Goal: Task Accomplishment & Management: Manage account settings

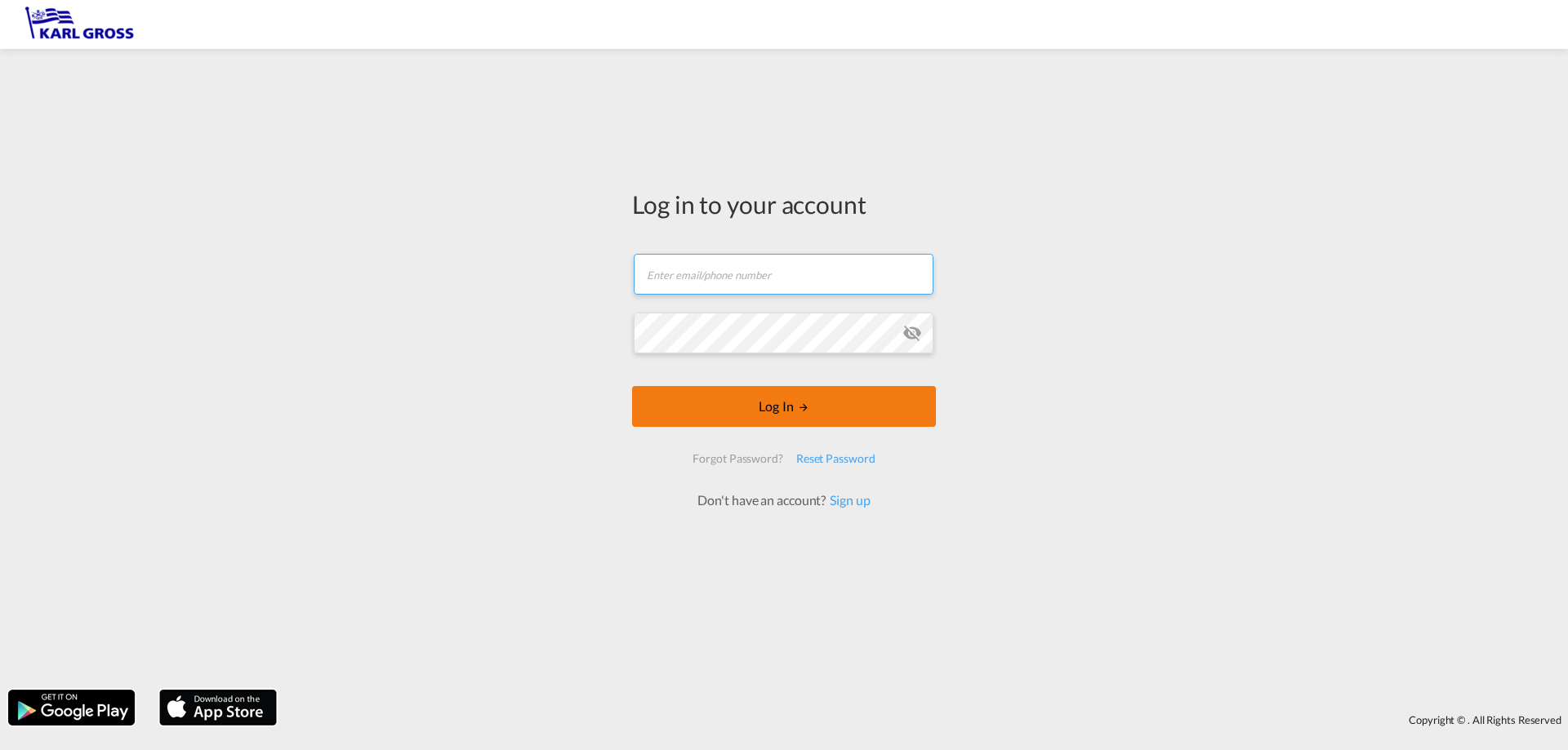
type input "[EMAIL_ADDRESS][DOMAIN_NAME]"
click at [801, 410] on md-icon "LOGIN" at bounding box center [804, 407] width 11 height 11
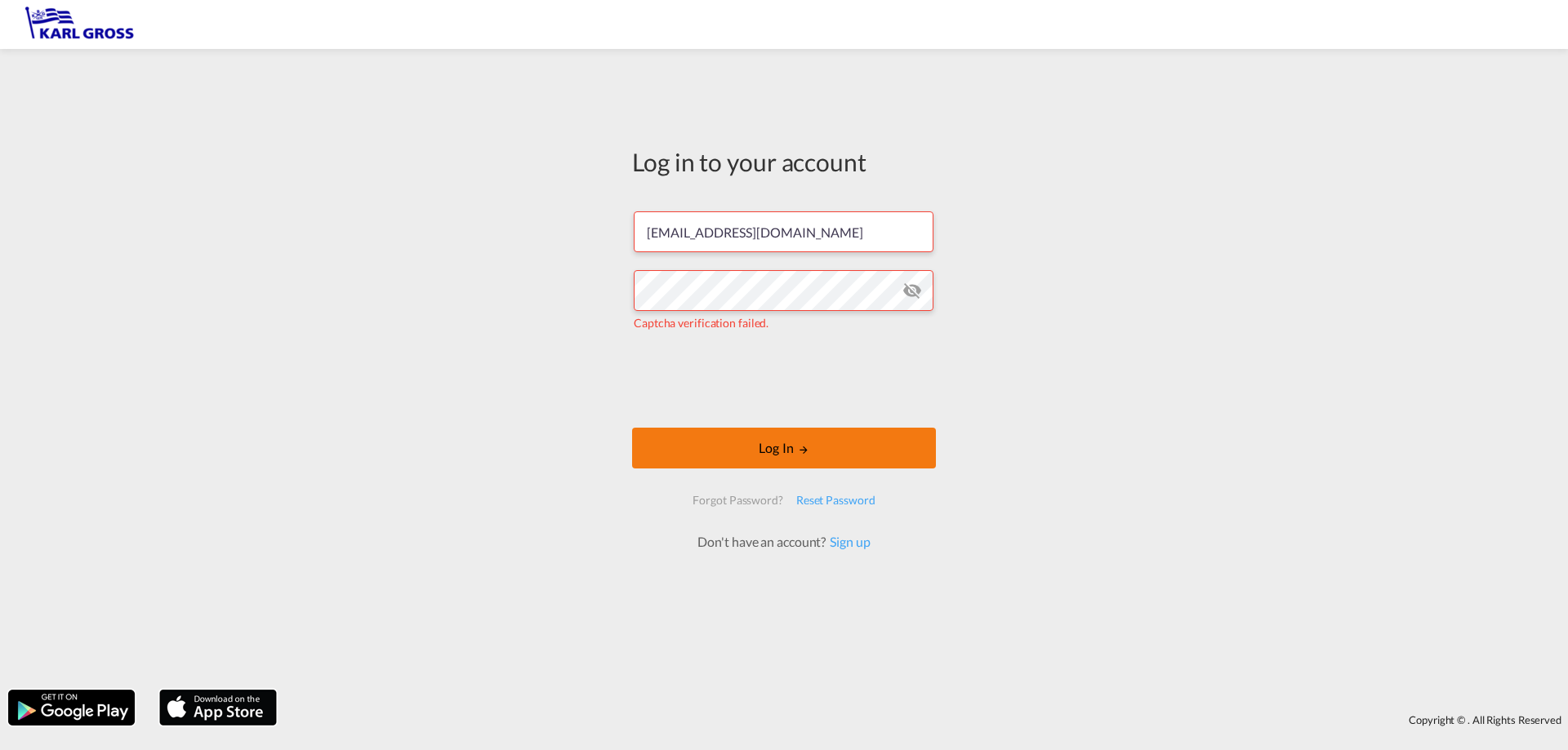
click at [751, 440] on button "Log In" at bounding box center [784, 447] width 304 height 41
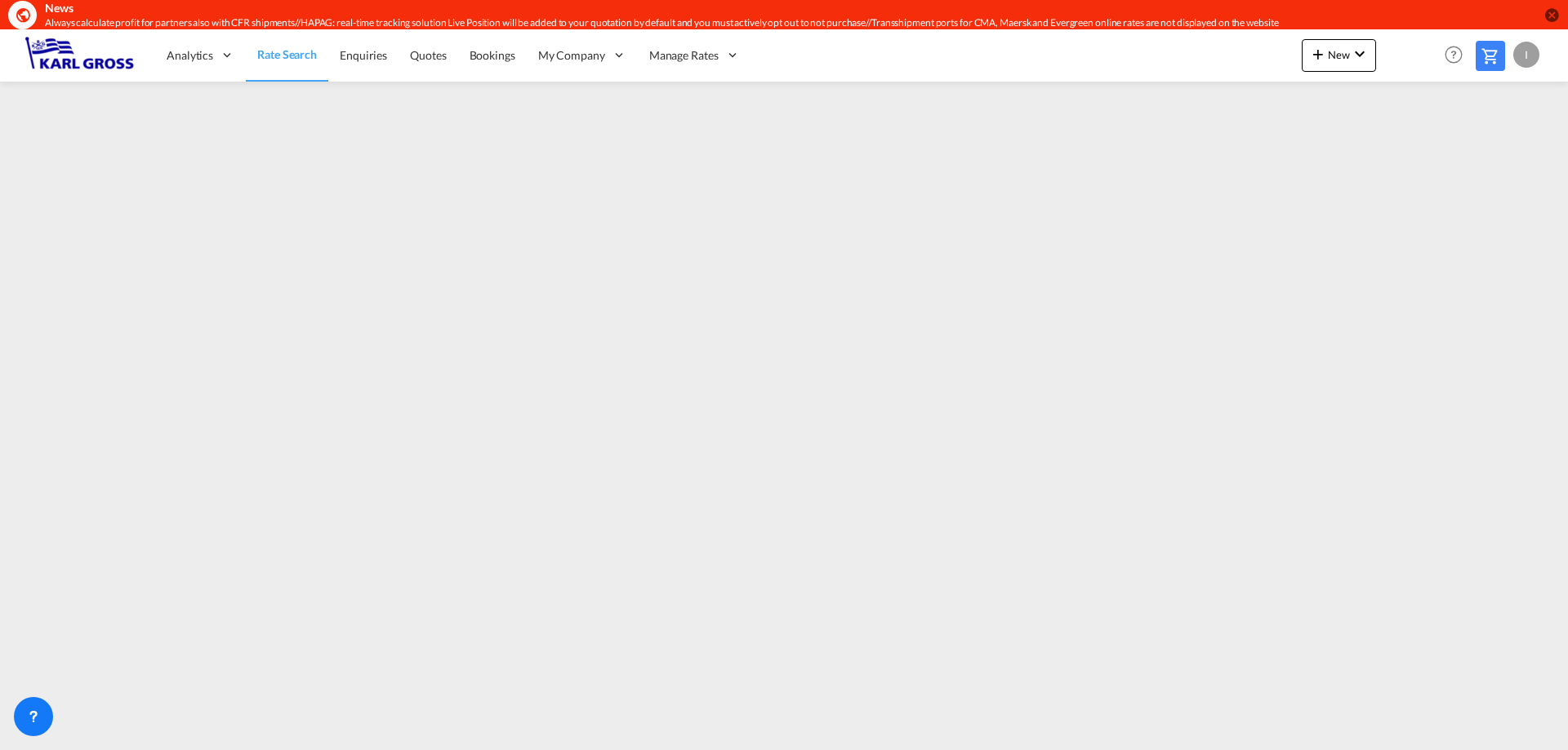
click at [1528, 58] on div "I" at bounding box center [1527, 55] width 26 height 26
click at [1494, 158] on button "Logout" at bounding box center [1508, 153] width 106 height 32
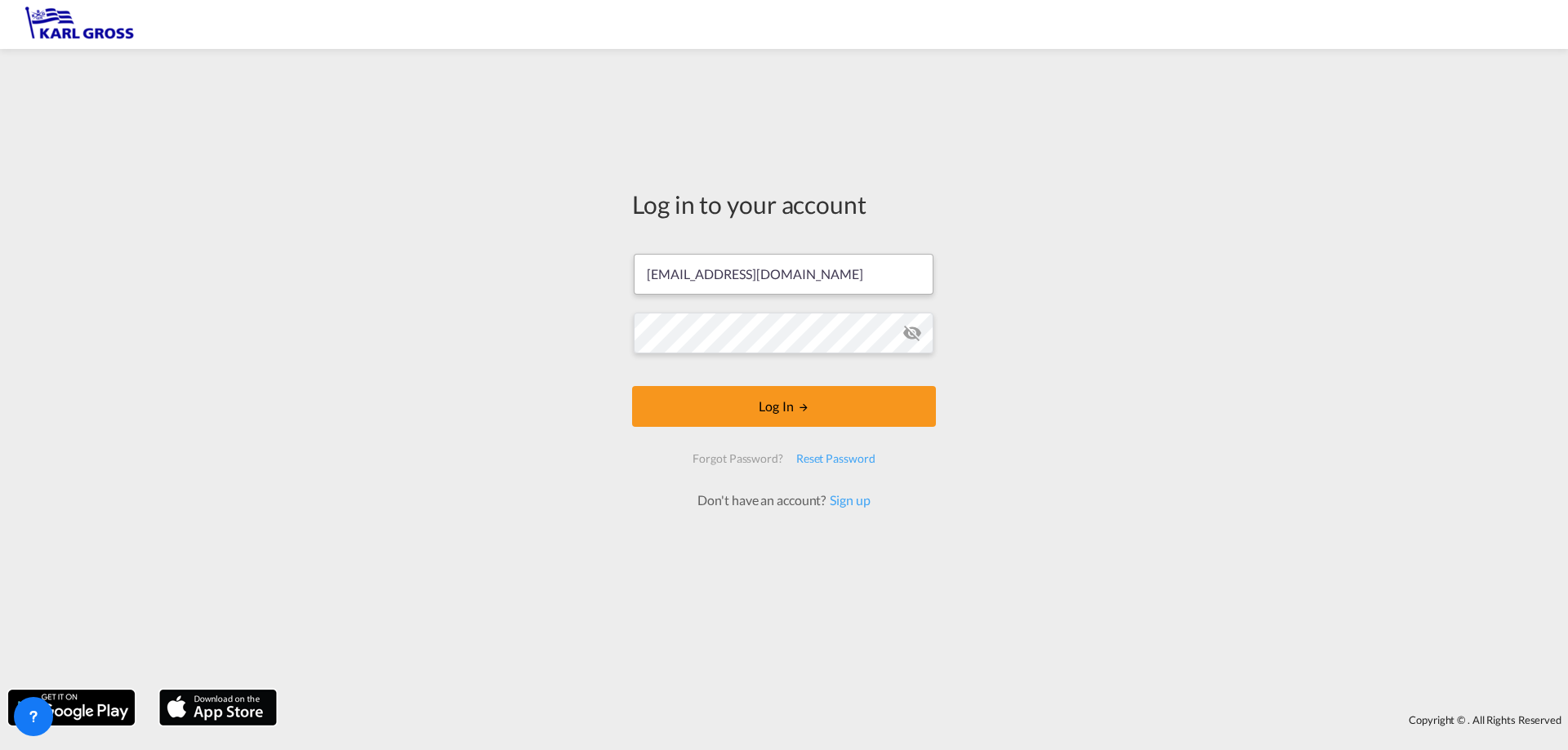
click at [704, 266] on input "[EMAIL_ADDRESS][DOMAIN_NAME]" at bounding box center [784, 274] width 300 height 41
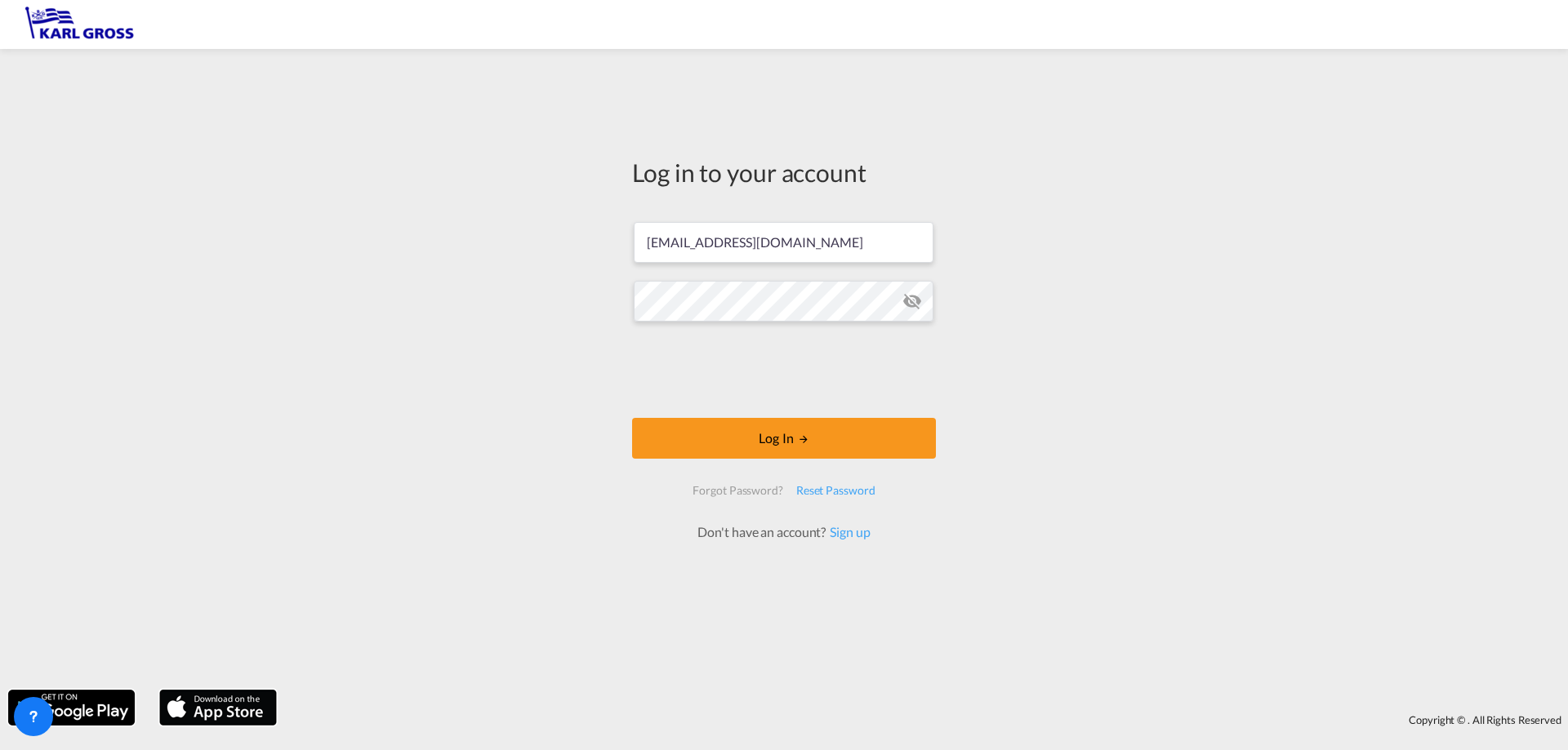
drag, startPoint x: 716, startPoint y: 242, endPoint x: 510, endPoint y: 242, distance: 206.0
click at [510, 242] on div "Log in to your account [EMAIL_ADDRESS][DOMAIN_NAME] Log In Forgot Password? Res…" at bounding box center [784, 370] width 1568 height 624
click at [556, 300] on div "Log in to your account [PERSON_NAME][EMAIL_ADDRESS][DOMAIN_NAME] Log In Forgot …" at bounding box center [784, 370] width 1568 height 624
click at [761, 440] on button "Log In" at bounding box center [784, 438] width 304 height 41
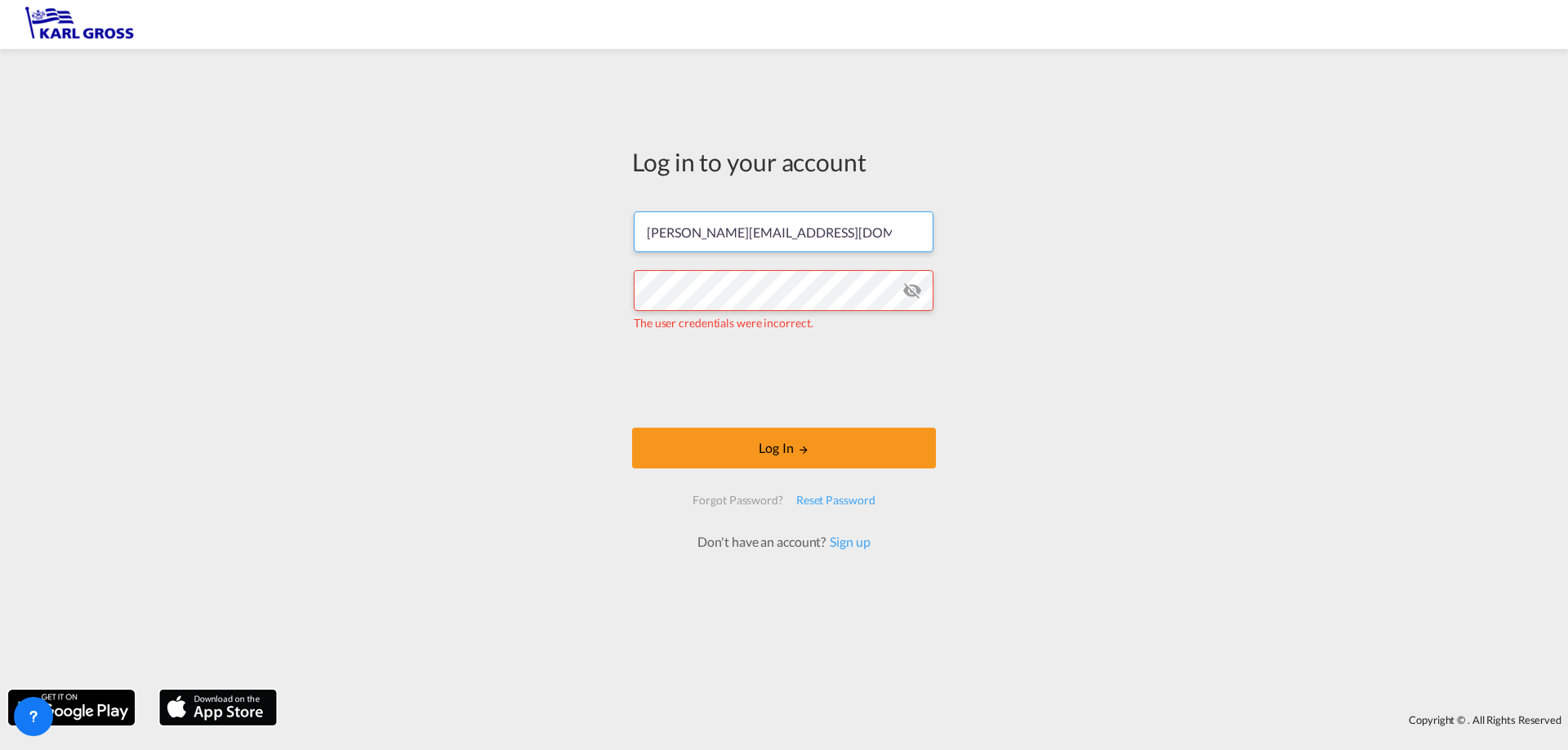
click at [698, 234] on input "[PERSON_NAME][EMAIL_ADDRESS][DOMAIN_NAME]" at bounding box center [784, 231] width 300 height 41
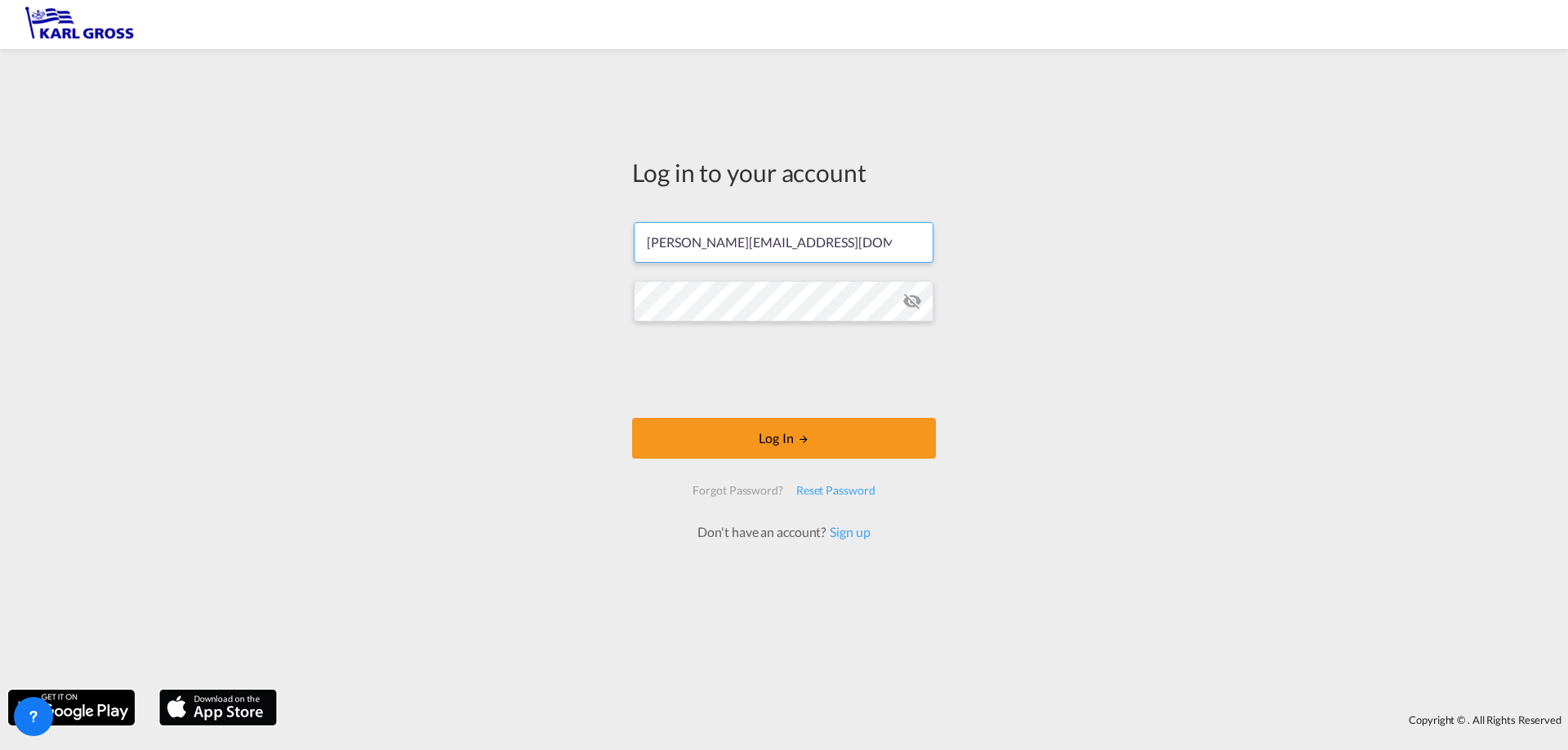
type input "[PERSON_NAME][EMAIL_ADDRESS][DOMAIN_NAME]"
click at [848, 444] on button "Log In" at bounding box center [784, 438] width 304 height 41
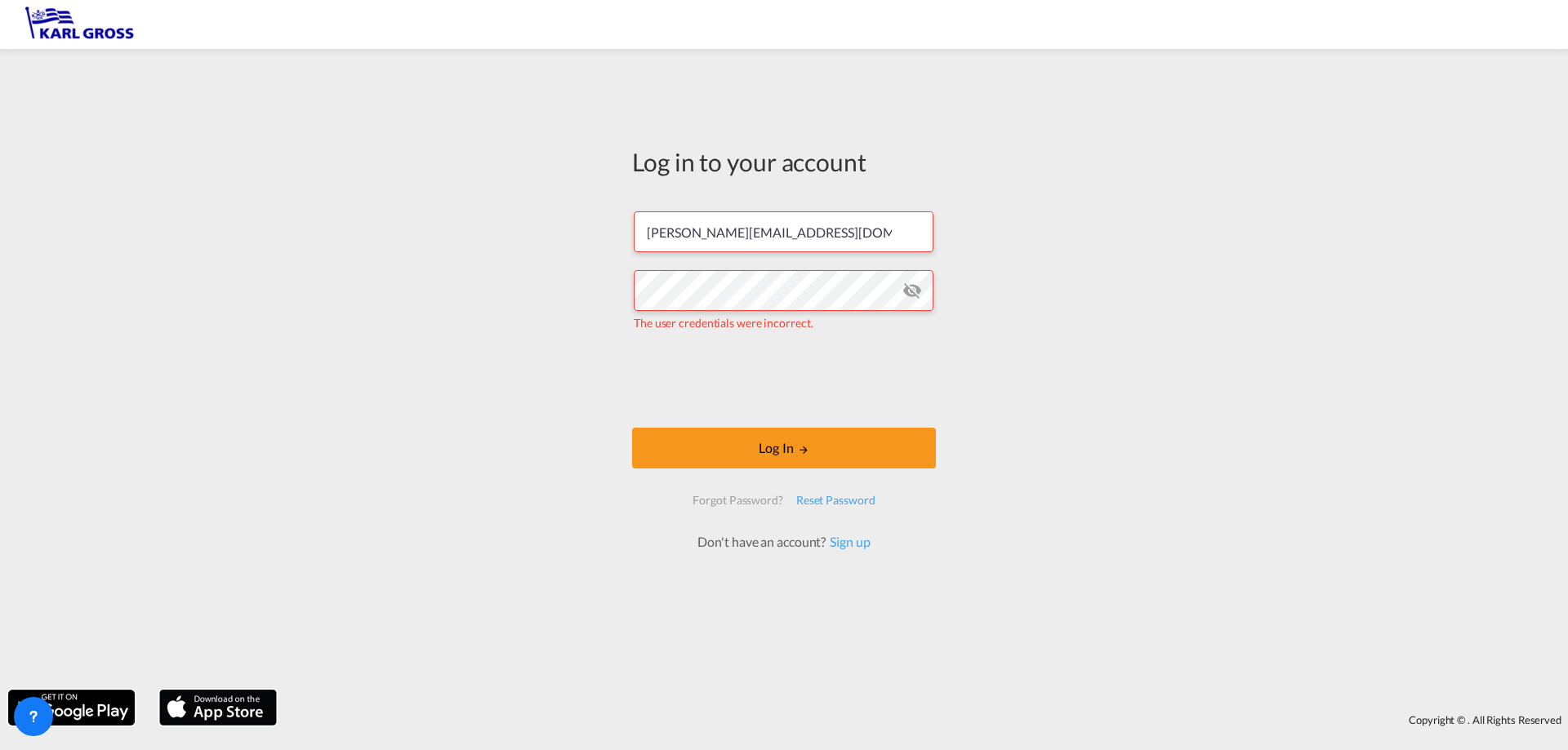
click at [907, 293] on md-icon "icon-eye-off" at bounding box center [912, 290] width 19 height 19
click at [465, 285] on div "Log in to your account s.negoita@karlgross.de The user credentials were incorre…" at bounding box center [784, 370] width 1568 height 624
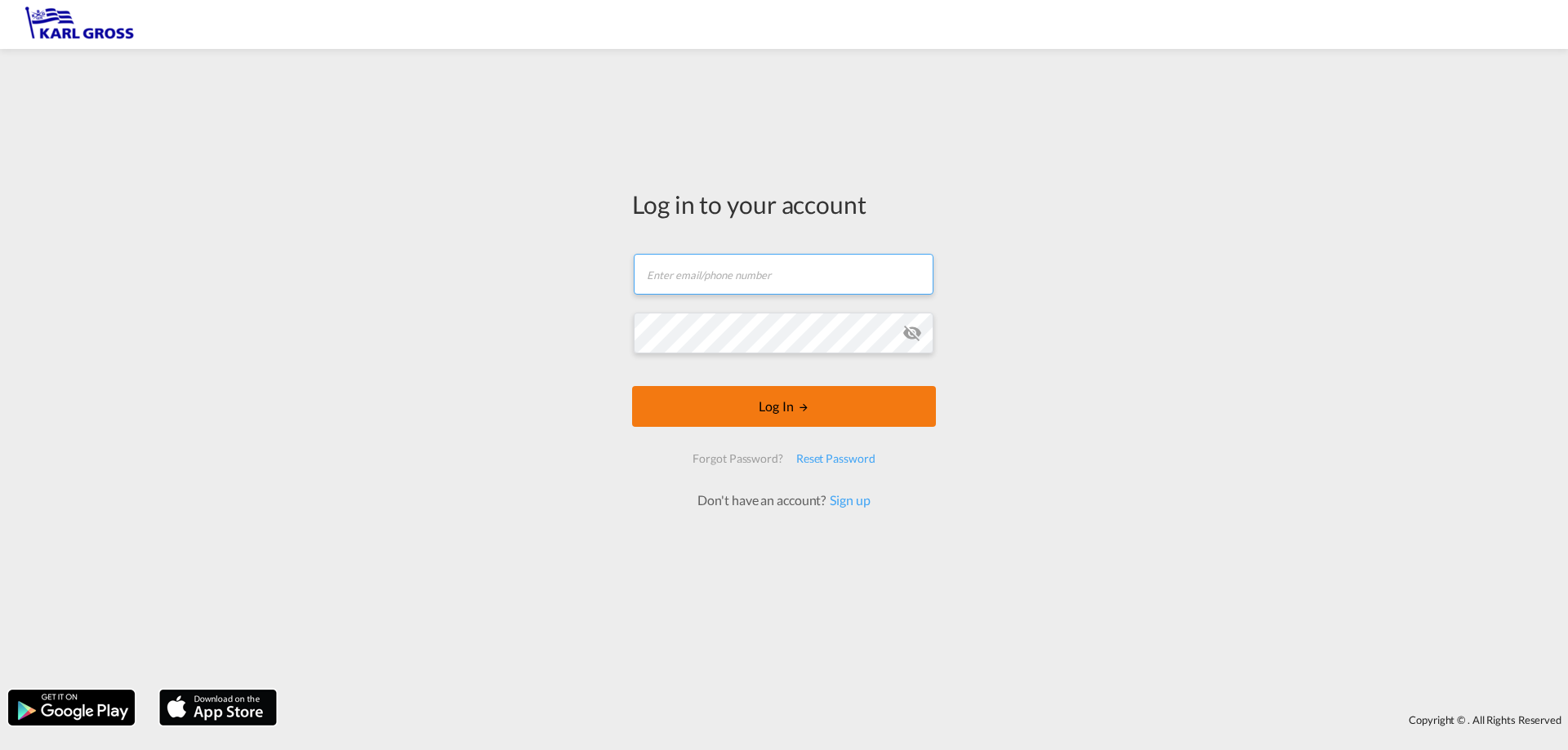
type input "[EMAIL_ADDRESS][DOMAIN_NAME]"
click at [780, 408] on button "Log In" at bounding box center [784, 406] width 304 height 41
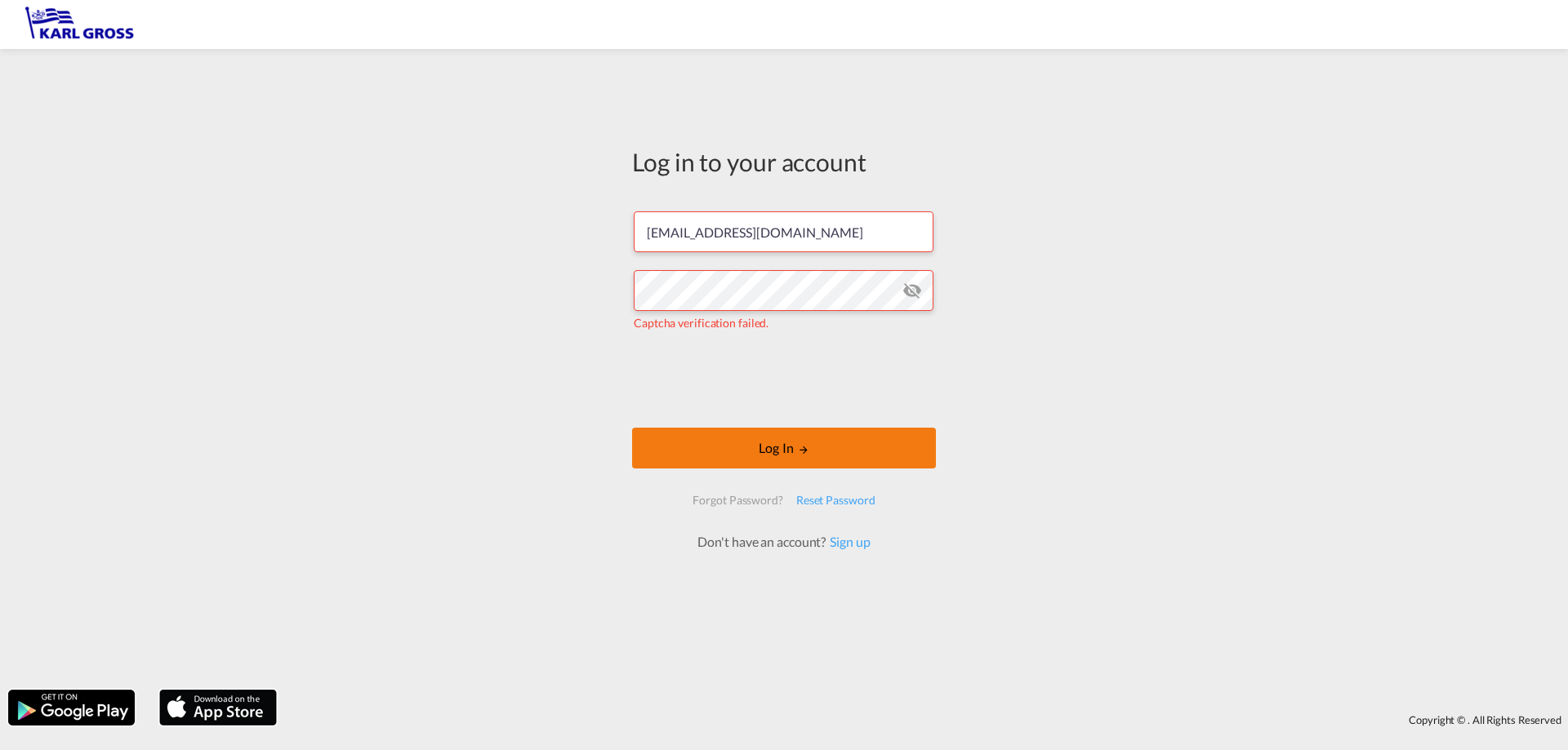
click at [722, 453] on button "Log In" at bounding box center [784, 447] width 304 height 41
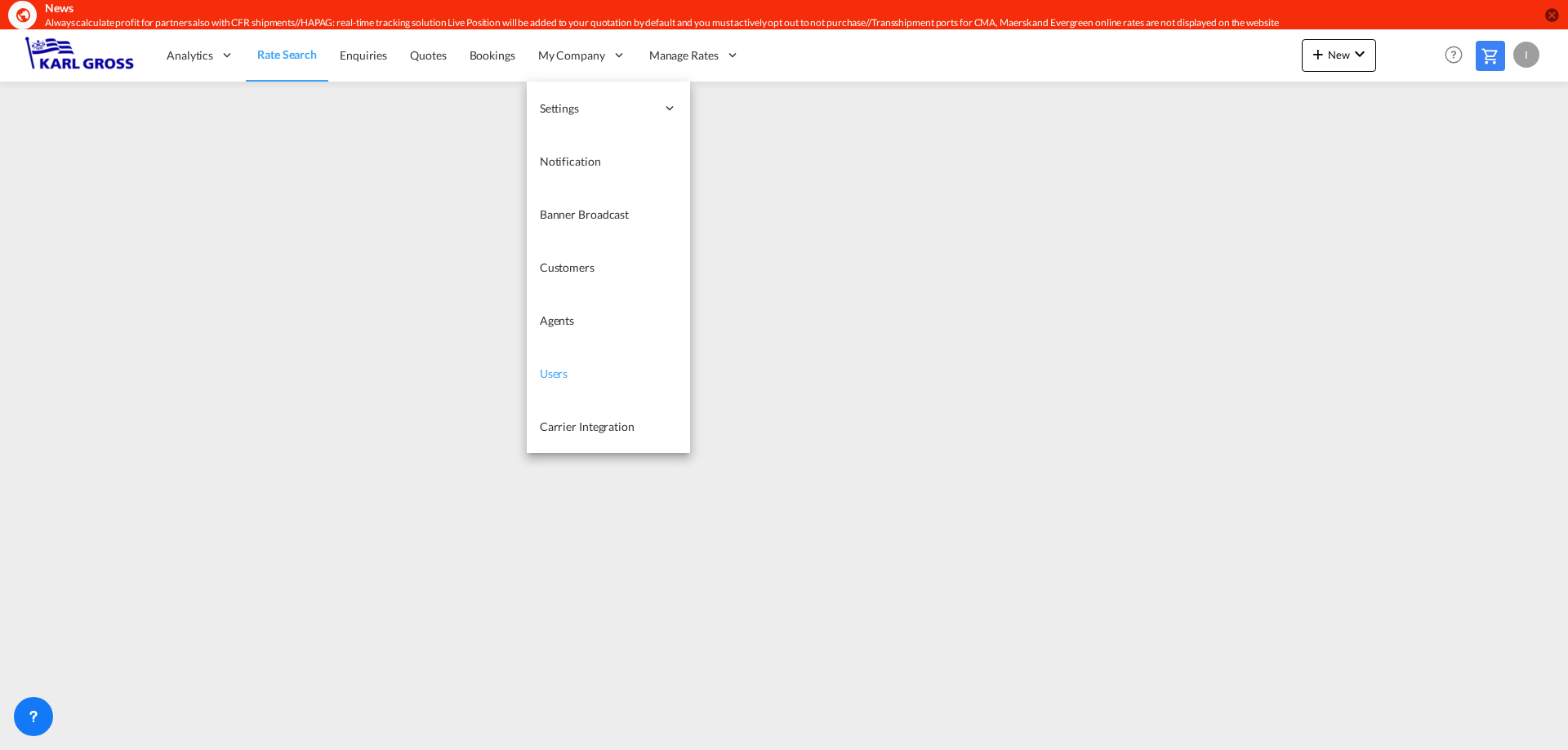
click at [580, 367] on link "Users" at bounding box center [608, 373] width 163 height 53
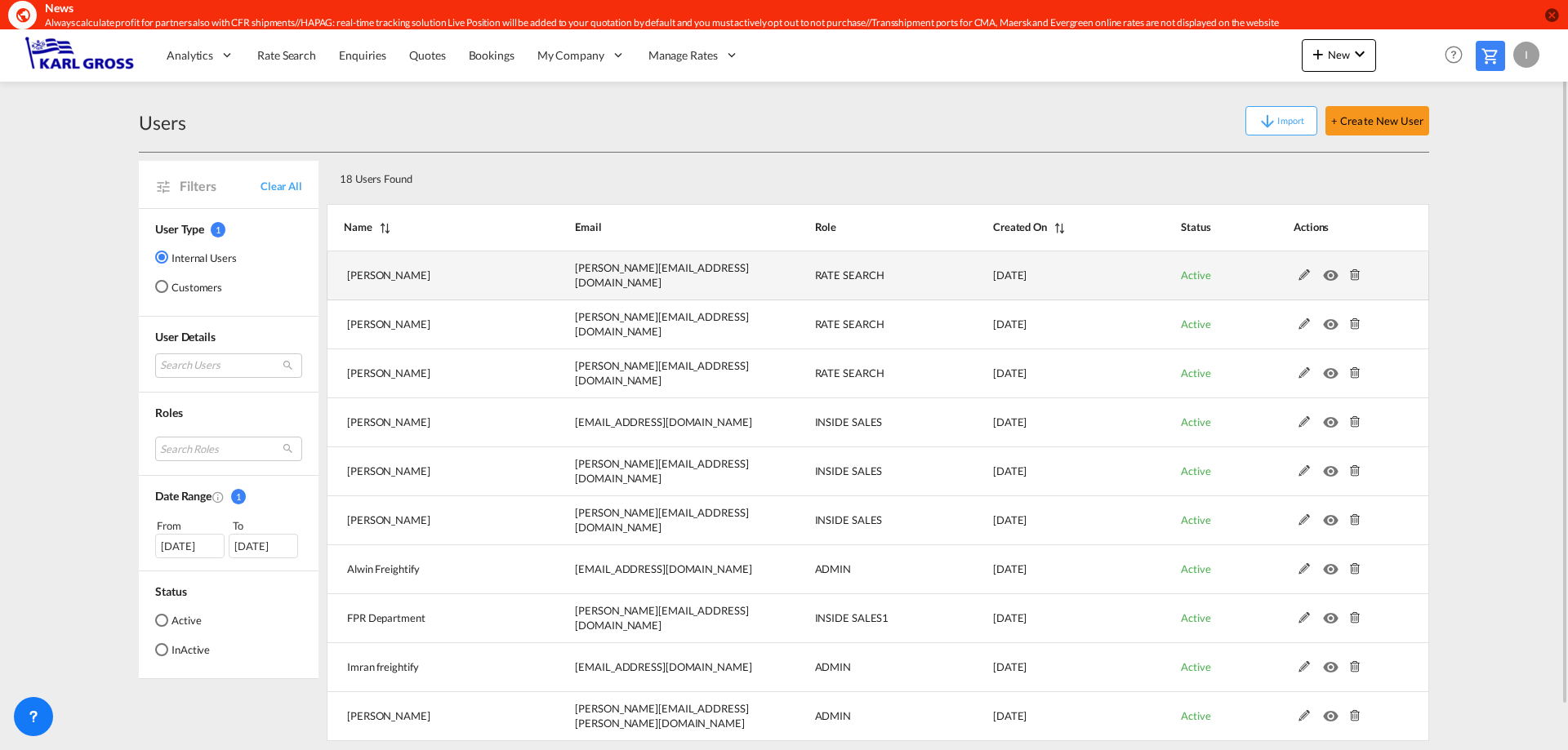
click at [1304, 276] on md-icon at bounding box center [1304, 275] width 21 height 11
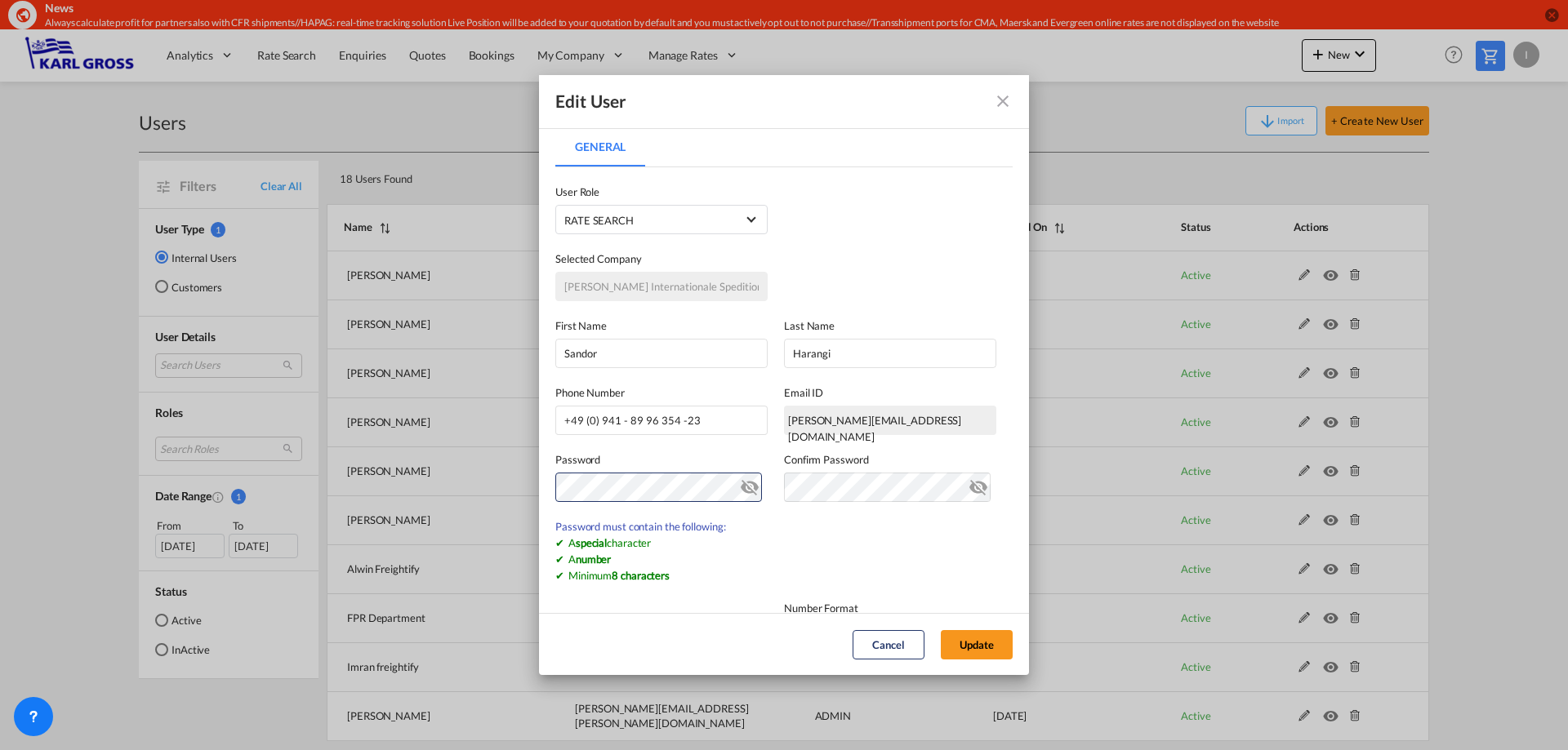
click at [748, 488] on md-icon "icon-eye-off" at bounding box center [750, 484] width 19 height 19
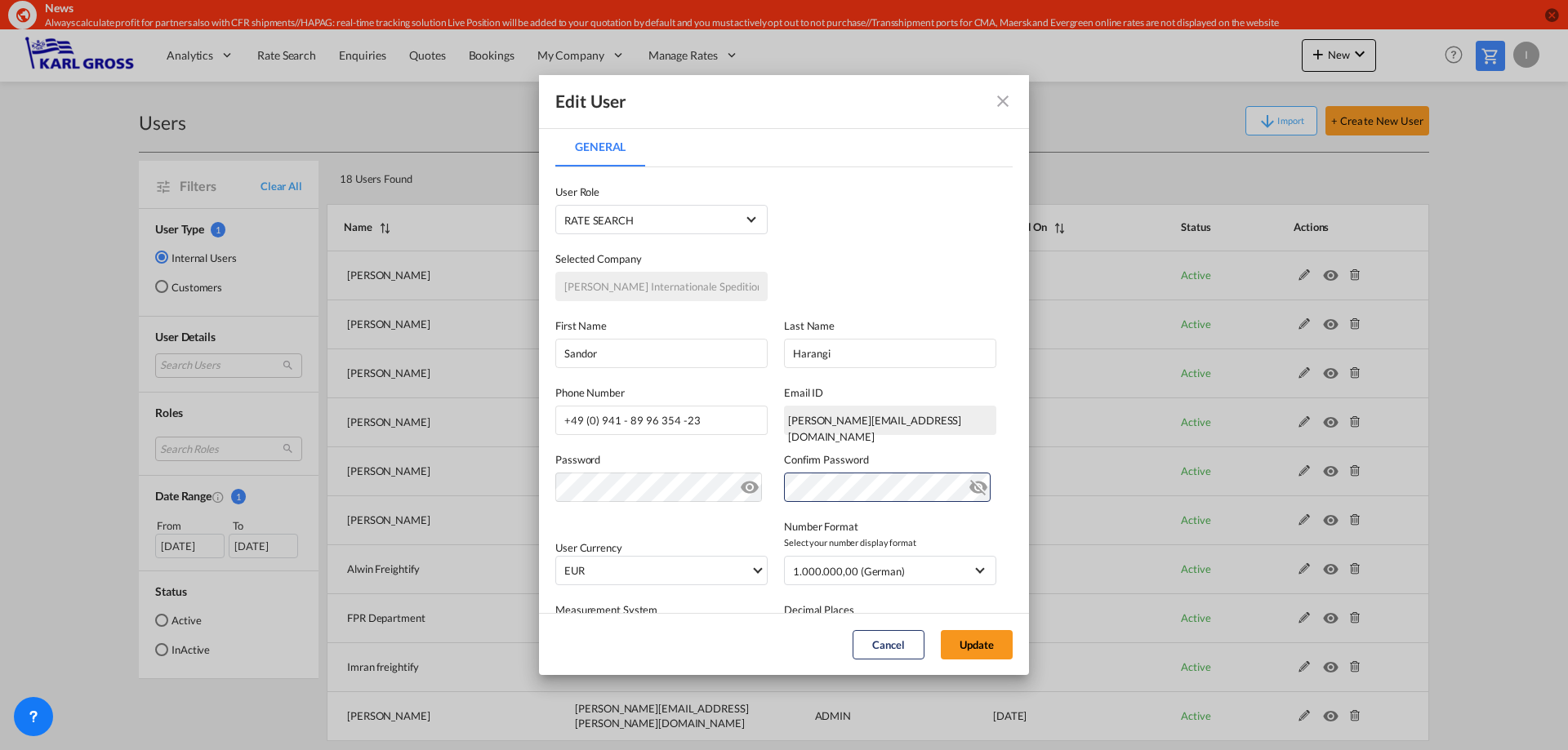
click at [708, 522] on div "User Currency EUR د.إ AED [GEOGRAPHIC_DATA] Dirham Af AFN Afghan afghani Lek AL…" at bounding box center [784, 543] width 457 height 83
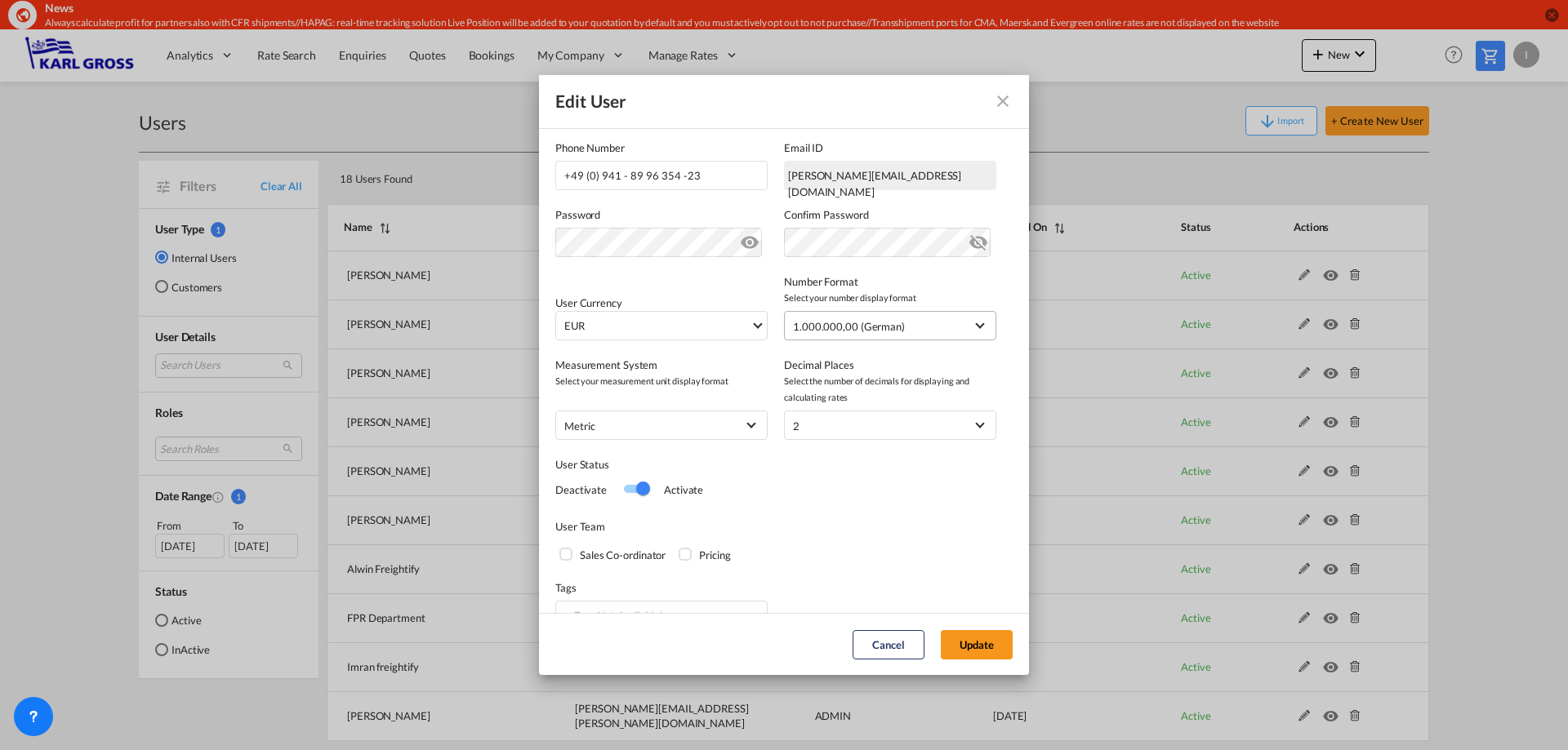
scroll to position [278, 0]
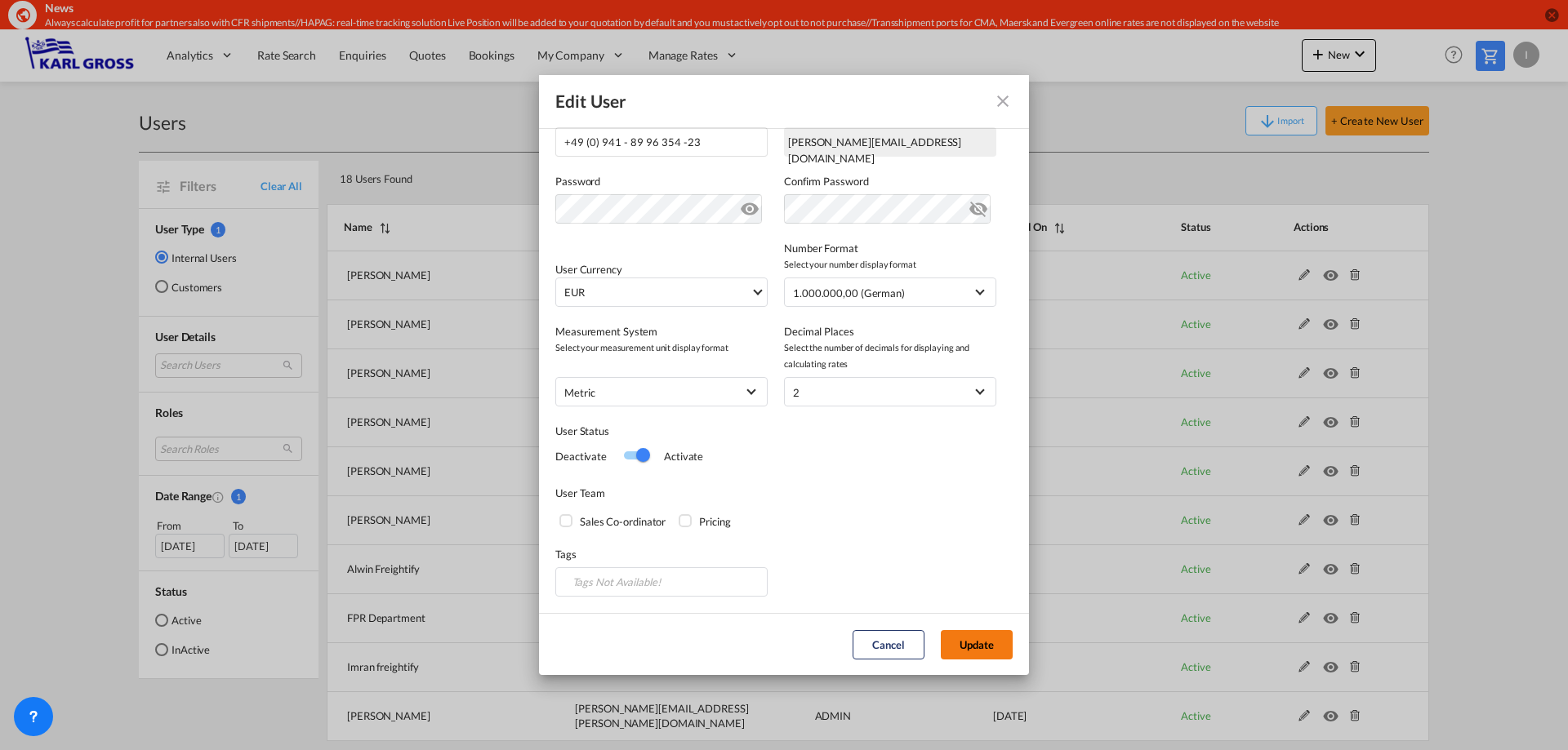
click at [965, 632] on button "Update" at bounding box center [976, 645] width 72 height 30
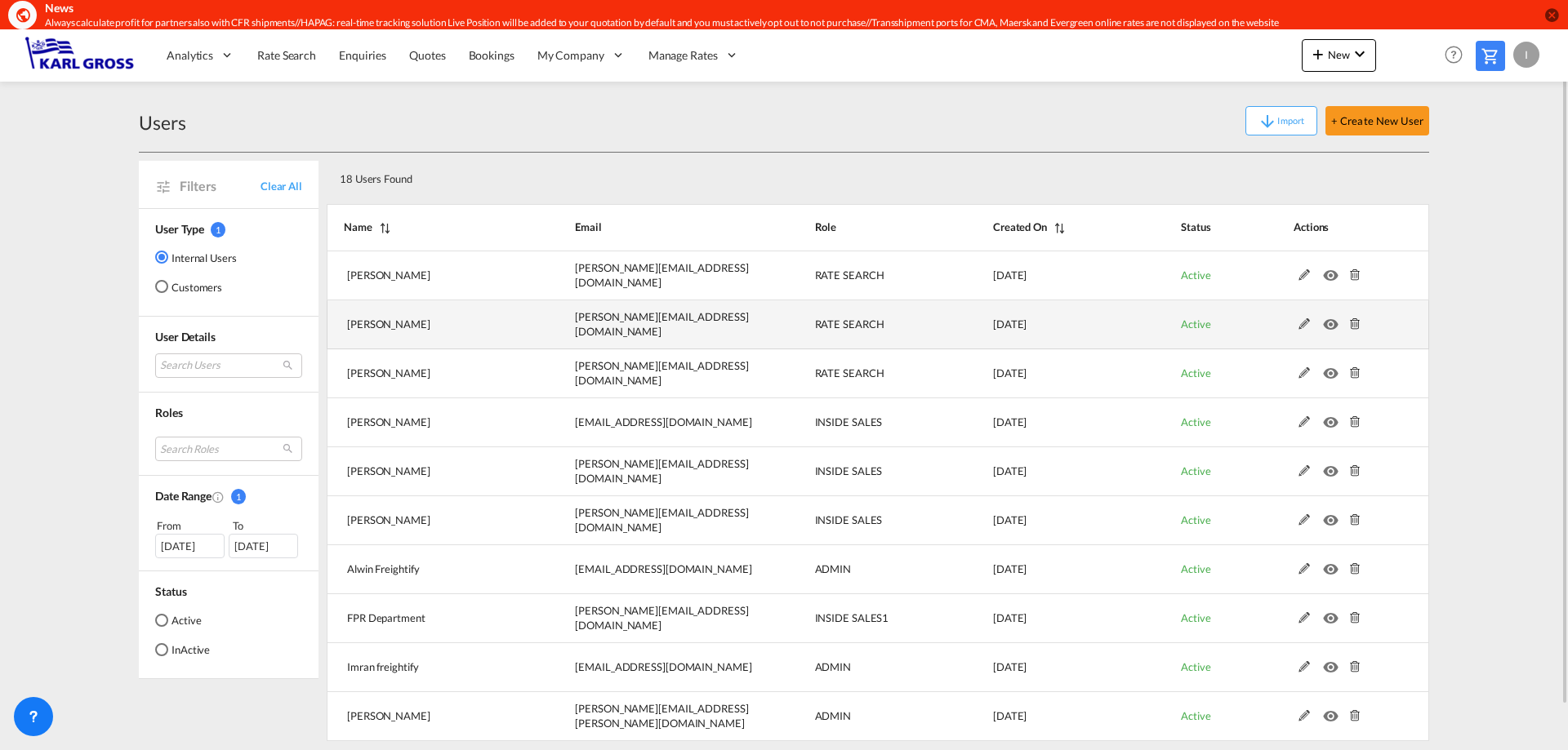
click at [1296, 326] on md-icon at bounding box center [1304, 324] width 21 height 11
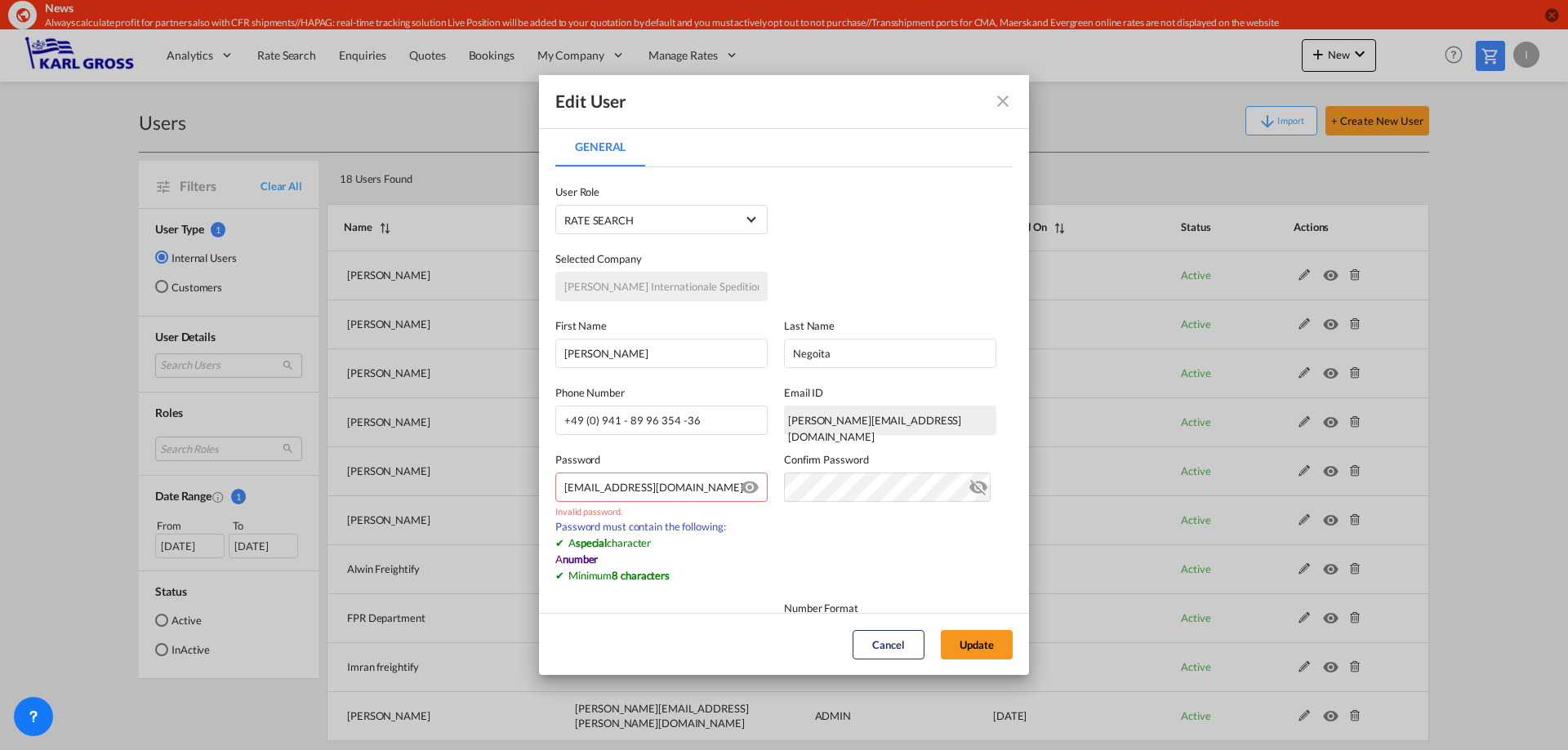
drag, startPoint x: 708, startPoint y: 488, endPoint x: 394, endPoint y: 485, distance: 314.0
click at [456, 487] on div "Edit User General General User Type Internal Internal Customer User Role RATE S…" at bounding box center [784, 375] width 1568 height 750
paste input "Ratetool34#"
type input "Ratetool34#"
click at [741, 489] on md-icon "icon-eye" at bounding box center [750, 484] width 19 height 19
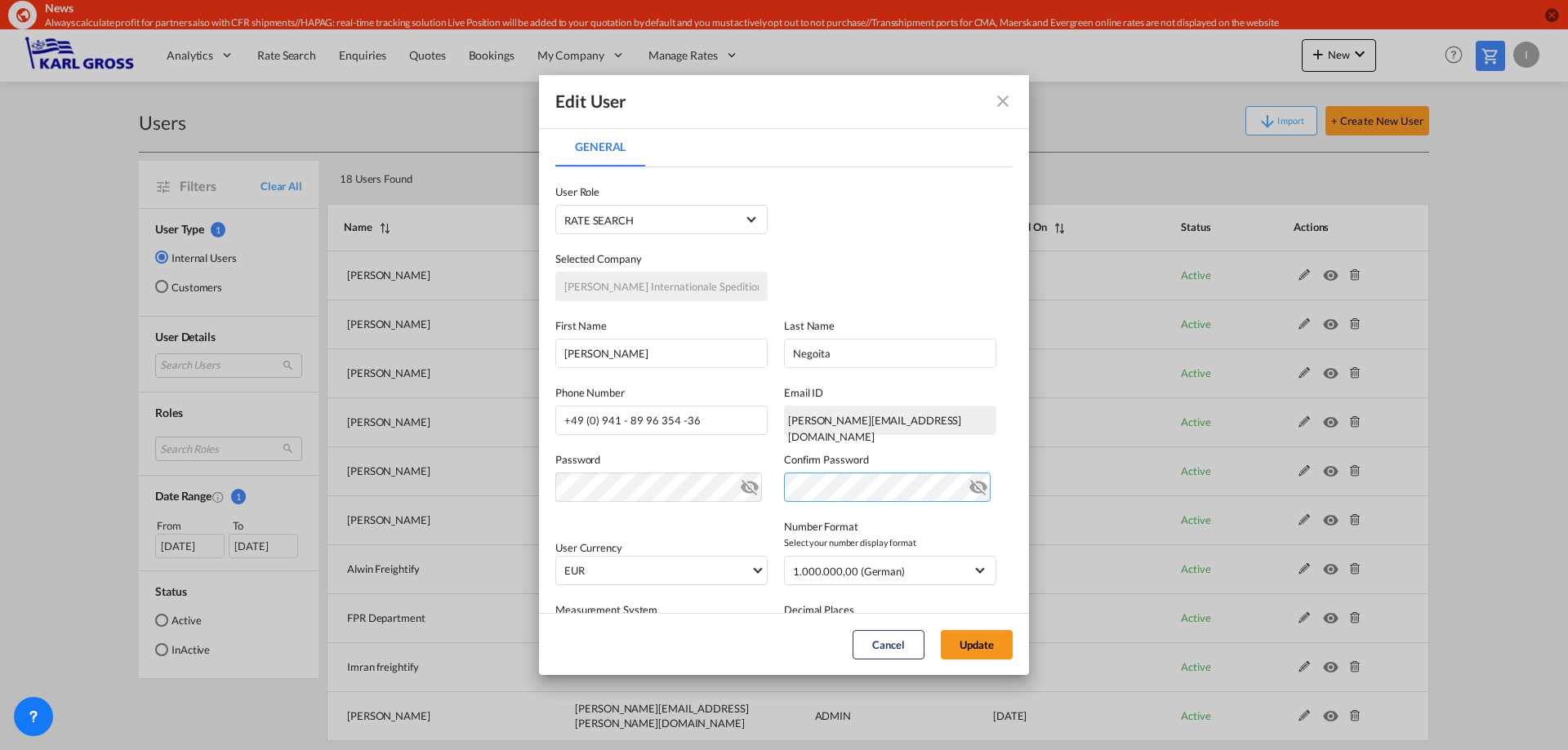
click at [645, 483] on div "Password Password must contain the following: A special character A number Mini…" at bounding box center [784, 468] width 457 height 67
click at [716, 514] on div "User Currency EUR د.إ AED [GEOGRAPHIC_DATA] Dirham Af AFN Afghan afghani Lek AL…" at bounding box center [784, 543] width 457 height 83
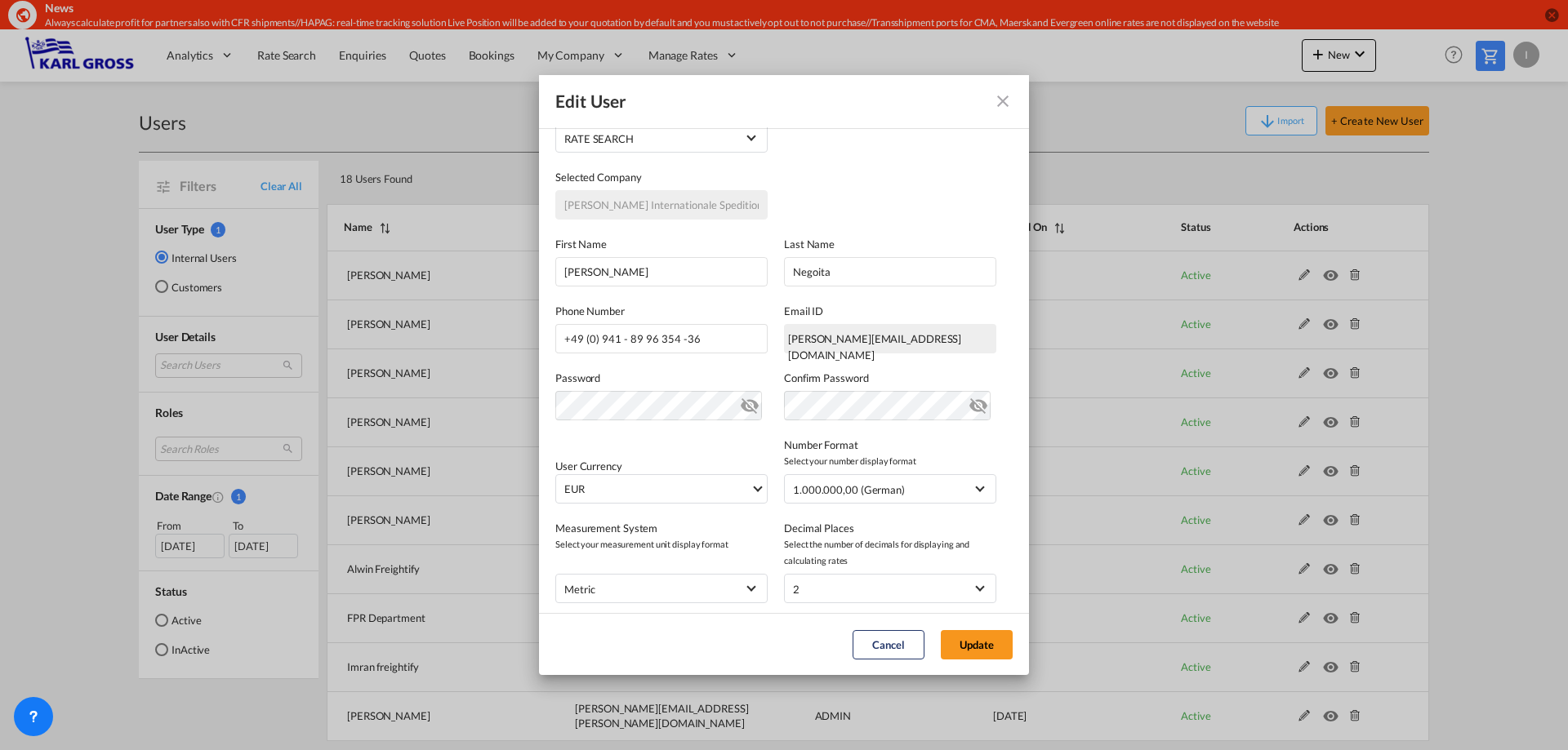
scroll to position [163, 0]
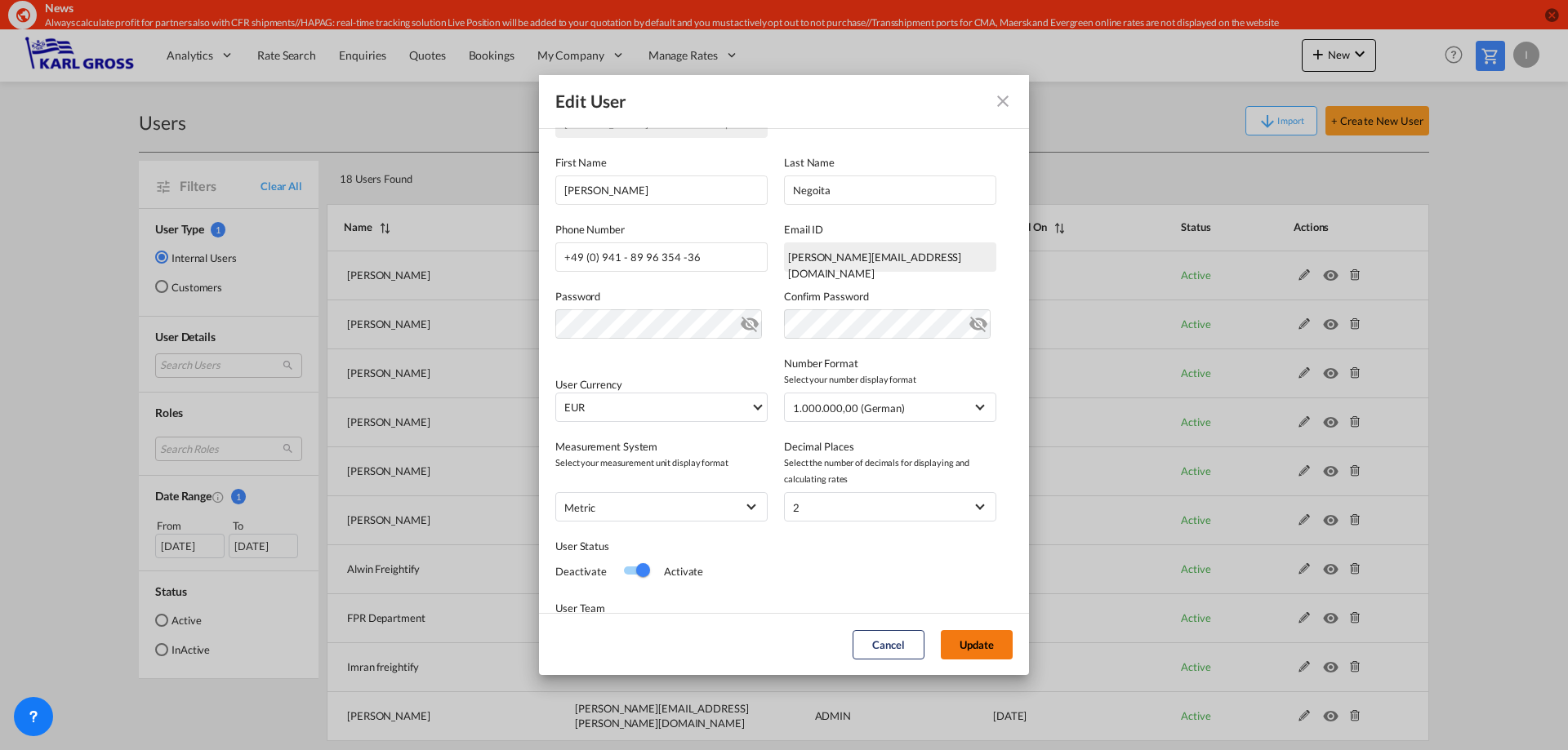
click at [974, 646] on button "Update" at bounding box center [976, 645] width 72 height 30
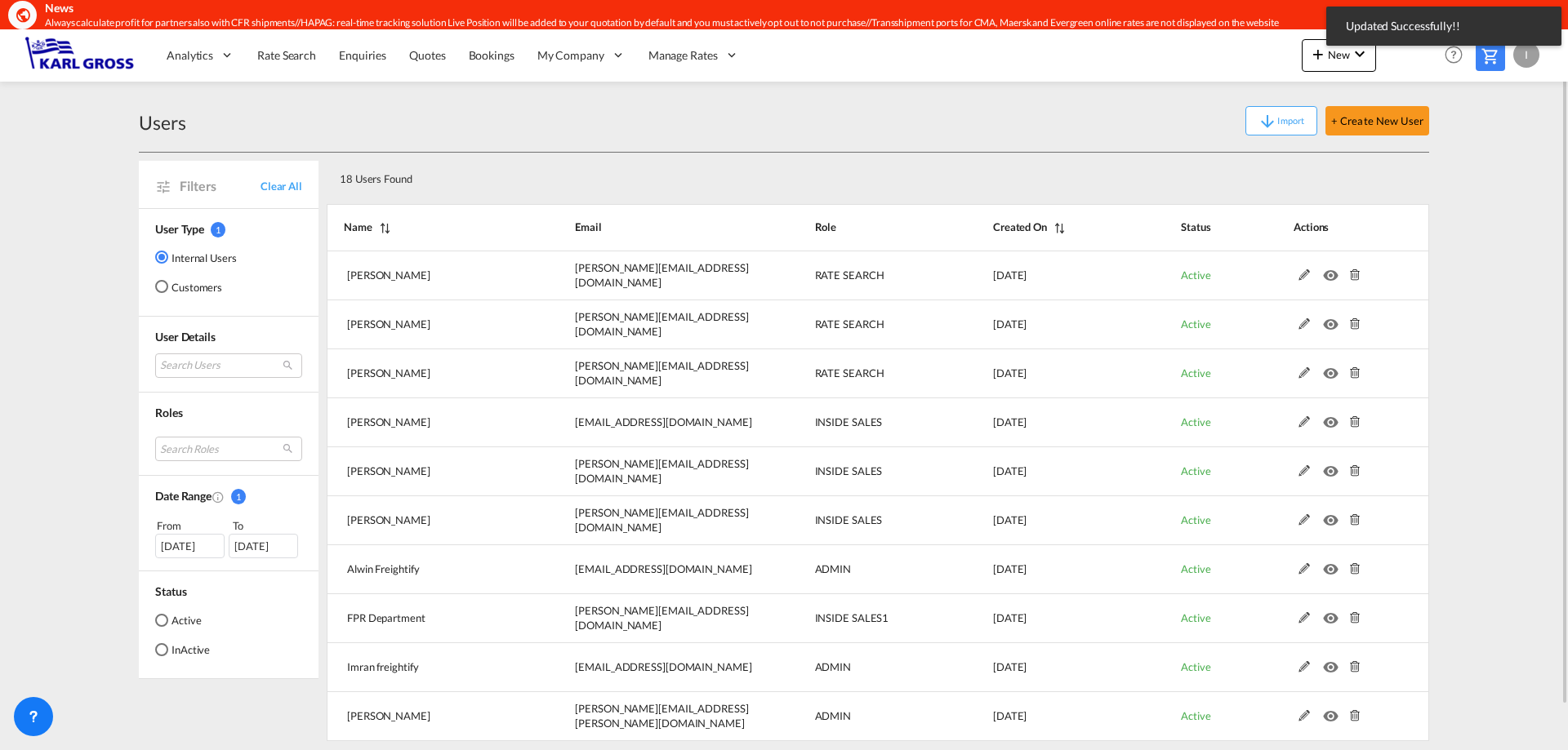
click at [1535, 58] on div "I" at bounding box center [1527, 55] width 26 height 26
click at [1501, 163] on button "Logout" at bounding box center [1508, 153] width 106 height 32
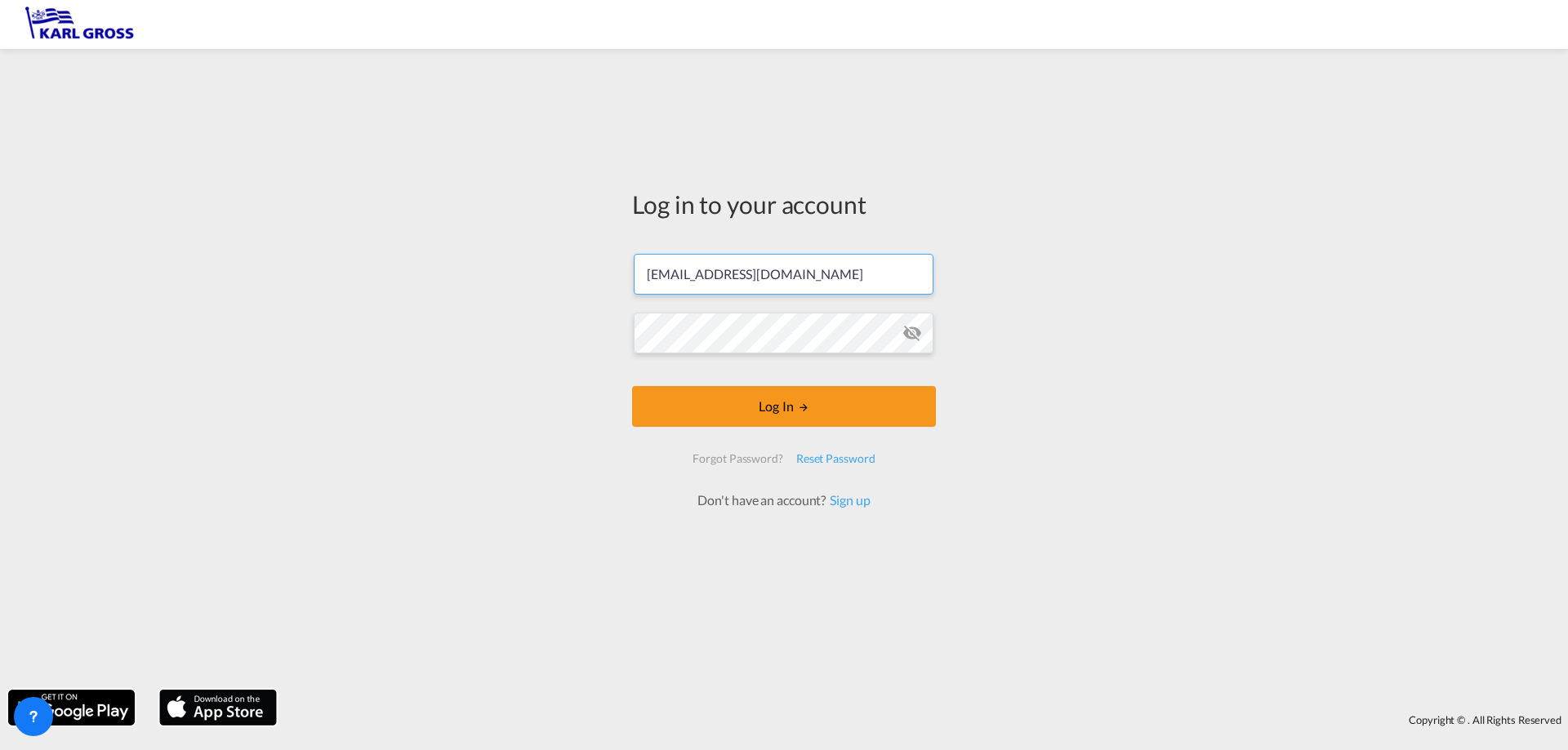
drag, startPoint x: 715, startPoint y: 277, endPoint x: 454, endPoint y: 275, distance: 261.0
click at [462, 275] on div "Log in to your account [EMAIL_ADDRESS][DOMAIN_NAME] Log In Forgot Password? Res…" at bounding box center [784, 370] width 1568 height 624
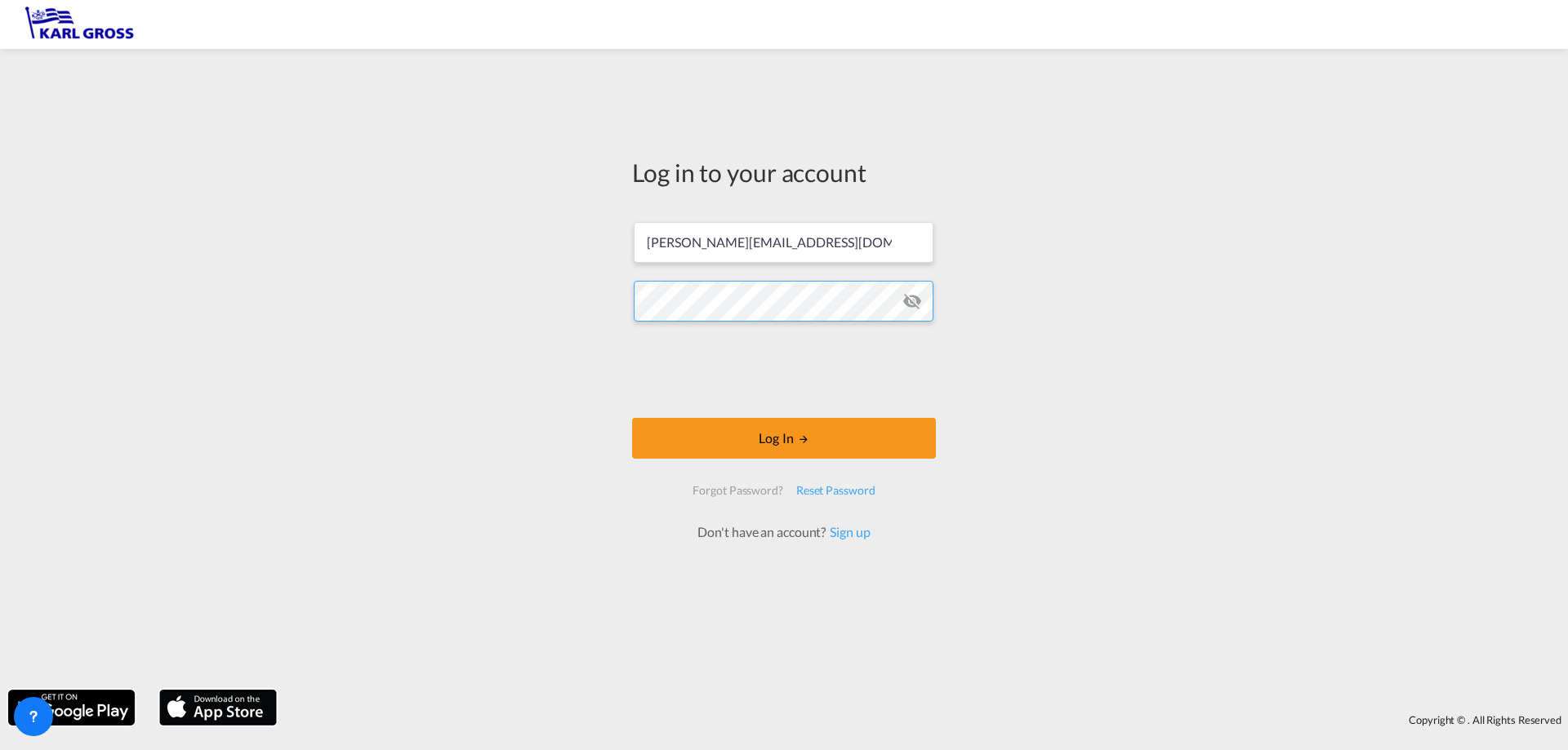
click at [562, 303] on div "Log in to your account [PERSON_NAME][EMAIL_ADDRESS][DOMAIN_NAME] Log In Forgot …" at bounding box center [784, 370] width 1568 height 624
click at [714, 426] on button "Log In" at bounding box center [784, 438] width 304 height 41
click at [794, 440] on button "Log In" at bounding box center [784, 438] width 304 height 41
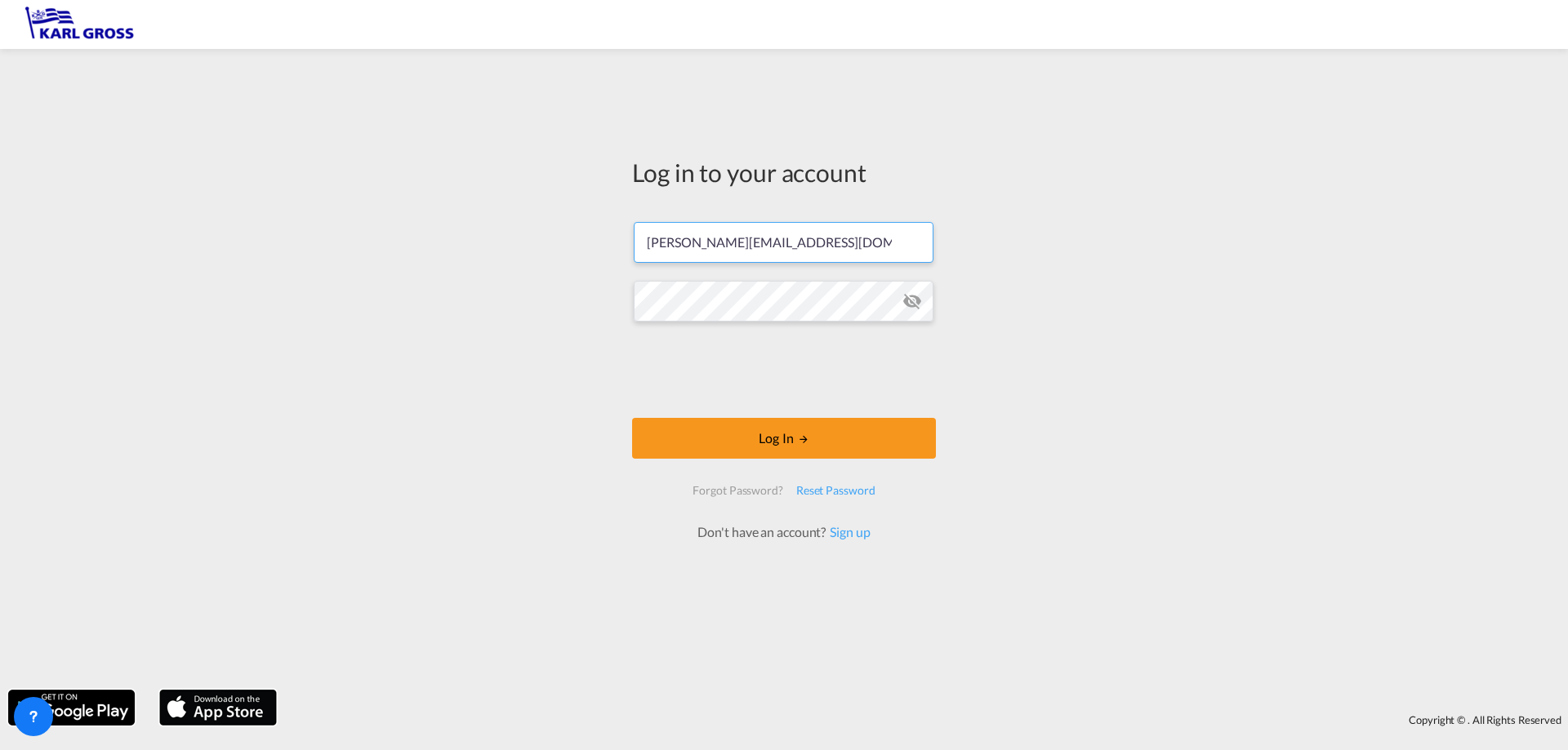
click at [841, 236] on input "[PERSON_NAME][EMAIL_ADDRESS][DOMAIN_NAME]" at bounding box center [784, 242] width 300 height 41
drag, startPoint x: 829, startPoint y: 238, endPoint x: 483, endPoint y: 240, distance: 346.0
click at [483, 240] on div "Log in to your account [PERSON_NAME][EMAIL_ADDRESS][DOMAIN_NAME] Log In Forgot …" at bounding box center [784, 370] width 1568 height 624
type input "[EMAIL_ADDRESS][DOMAIN_NAME]"
click at [633, 292] on form "[EMAIL_ADDRESS][DOMAIN_NAME] Log In Forgot Password? Reset Password Don't have …" at bounding box center [784, 374] width 304 height 337
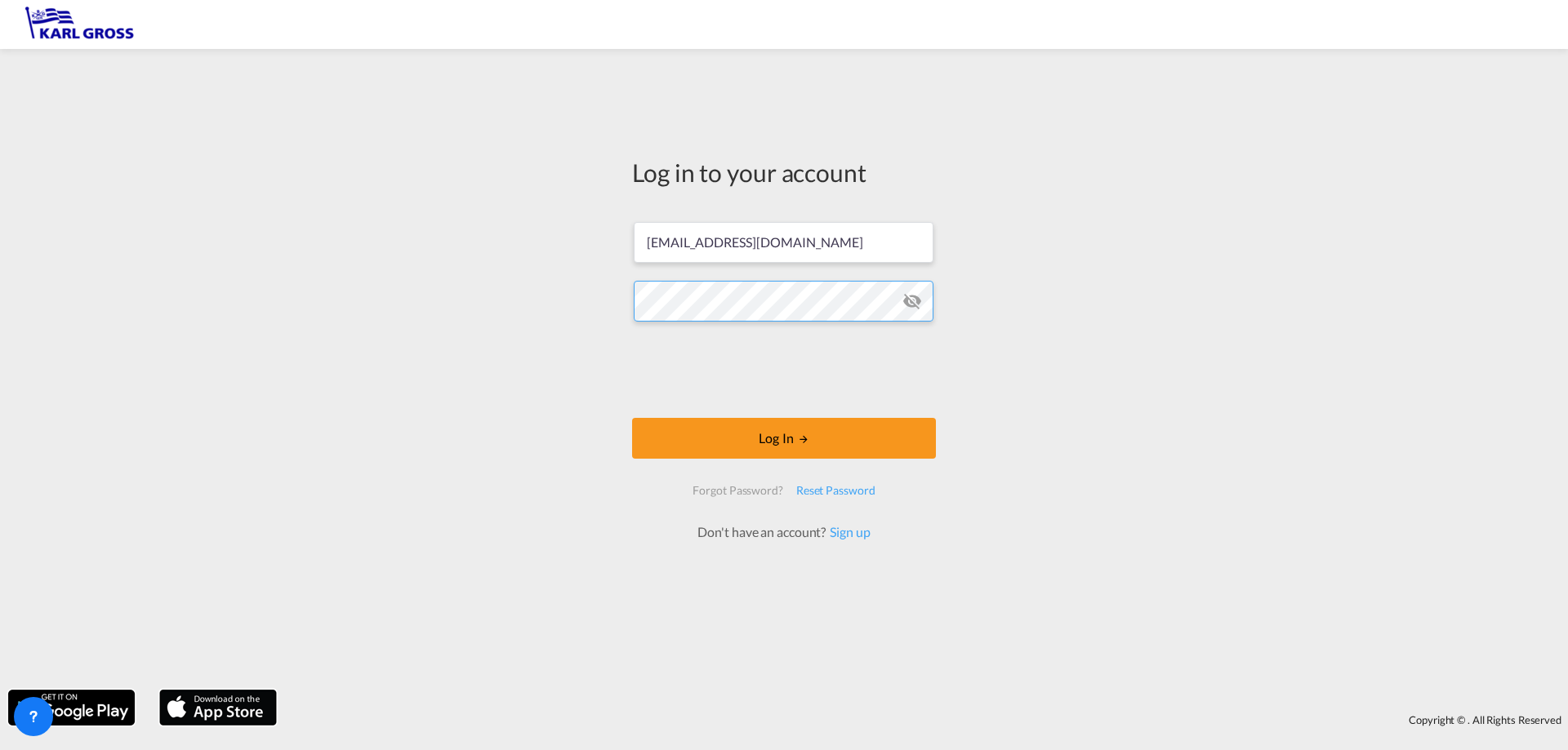
click at [483, 291] on div "Log in to your account [EMAIL_ADDRESS][DOMAIN_NAME] Log In Forgot Password? Res…" at bounding box center [784, 370] width 1568 height 624
click at [729, 440] on button "Log In" at bounding box center [784, 438] width 304 height 41
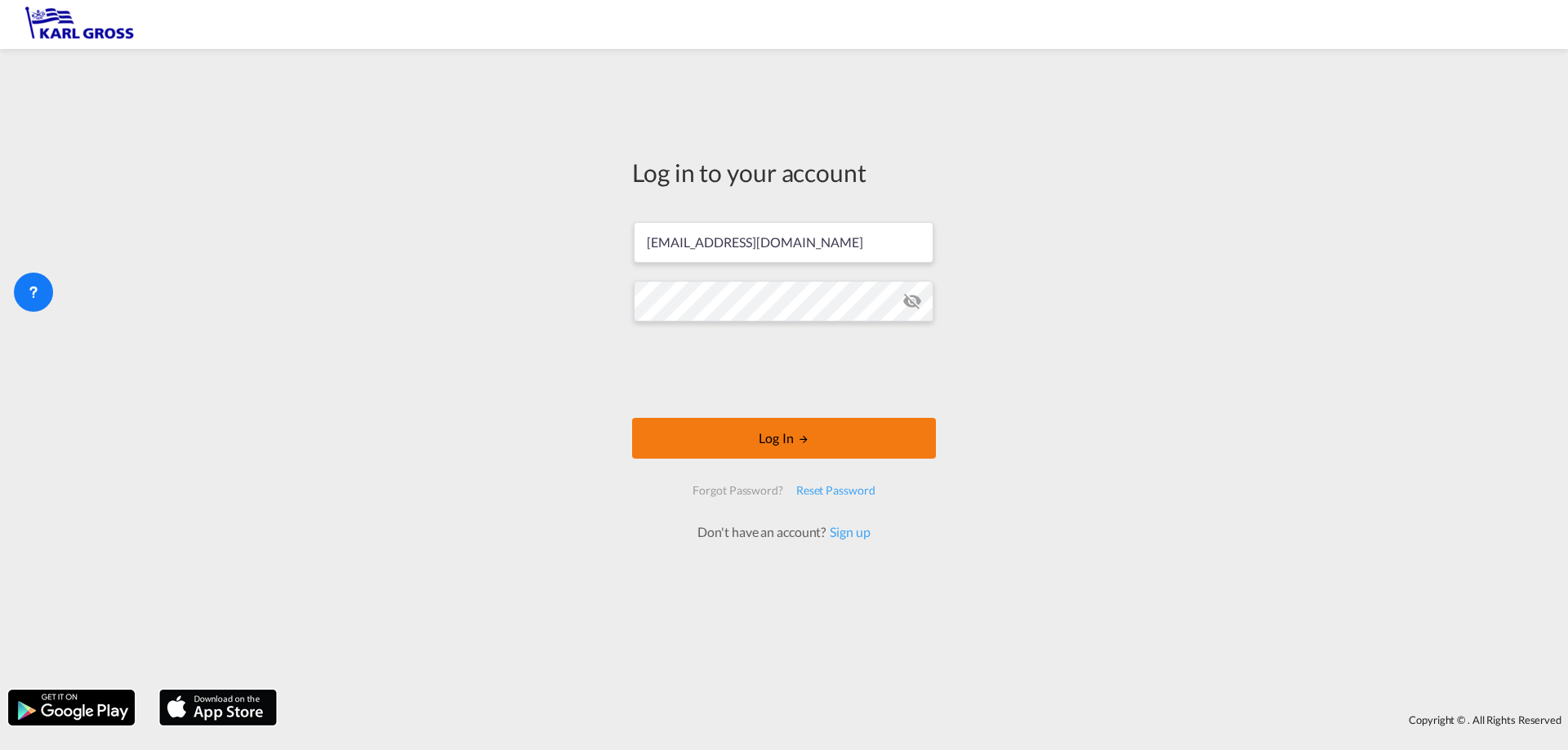
click at [748, 451] on button "Log In" at bounding box center [784, 438] width 304 height 41
click at [724, 443] on button "Log In" at bounding box center [784, 438] width 304 height 41
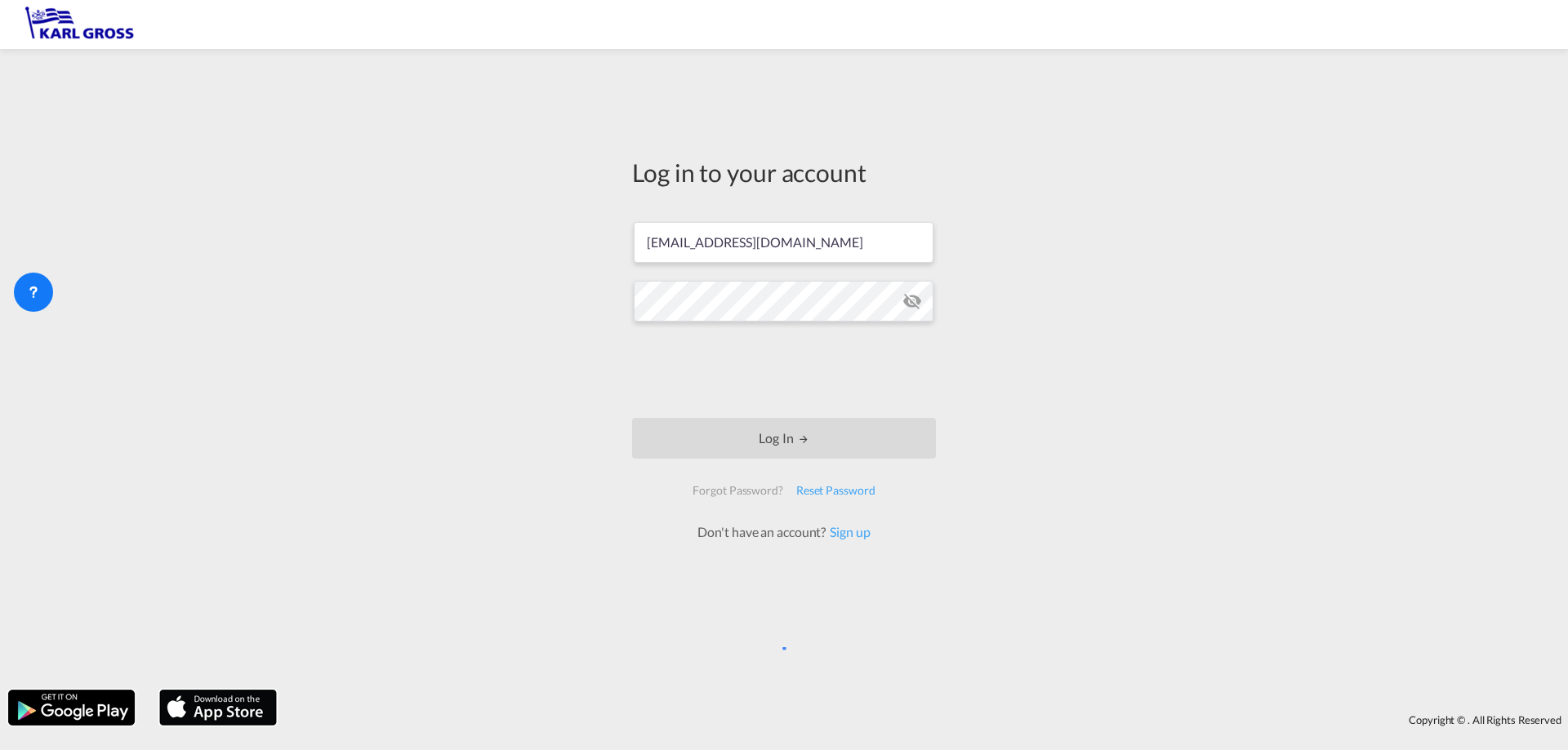
click at [724, 443] on button "Log In" at bounding box center [784, 438] width 304 height 41
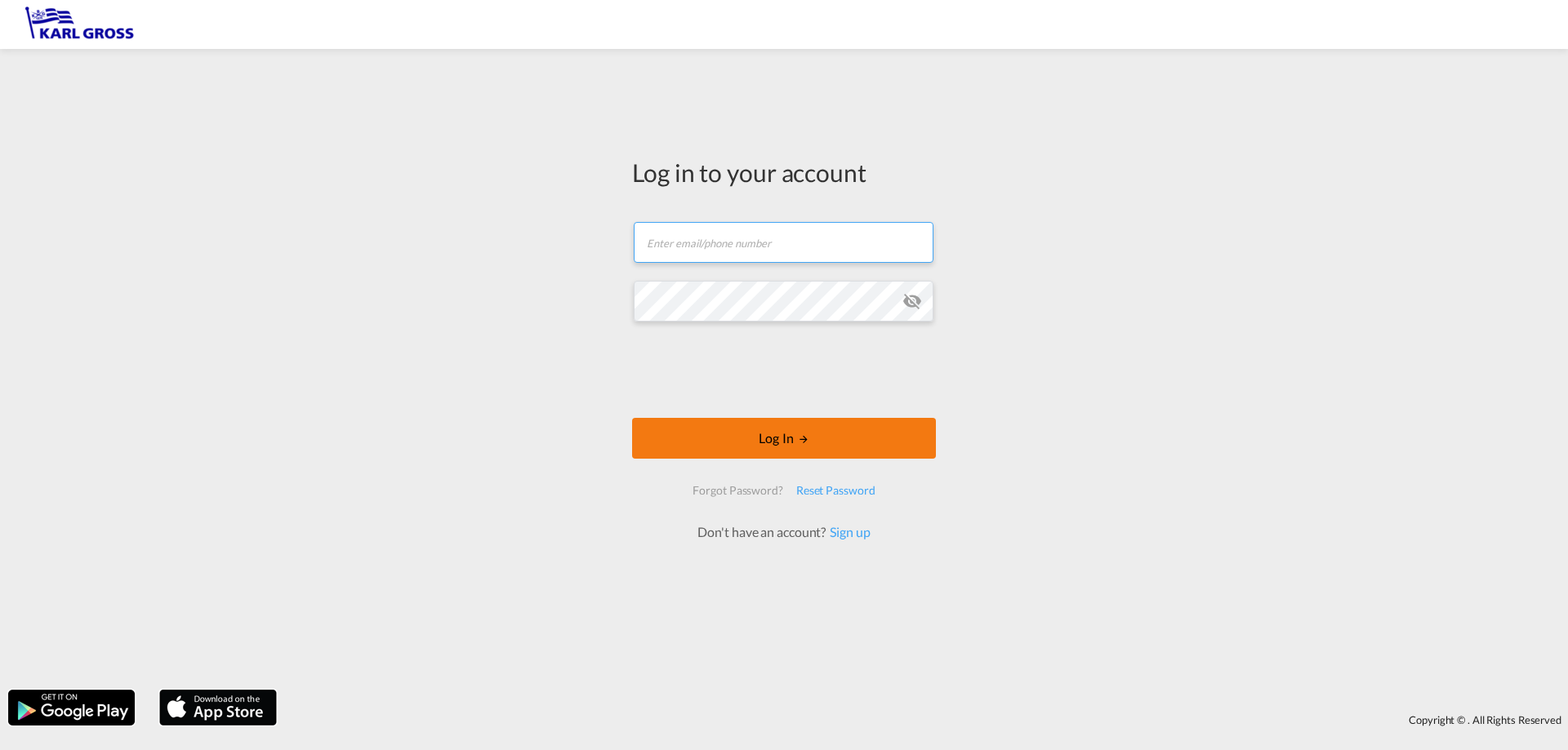
type input "[EMAIL_ADDRESS][DOMAIN_NAME]"
click at [683, 423] on button "Log In" at bounding box center [784, 438] width 304 height 41
click at [673, 423] on button "Log In" at bounding box center [784, 438] width 304 height 41
click at [663, 423] on button "Log In" at bounding box center [784, 438] width 304 height 41
click at [658, 423] on button "Log In" at bounding box center [784, 438] width 304 height 41
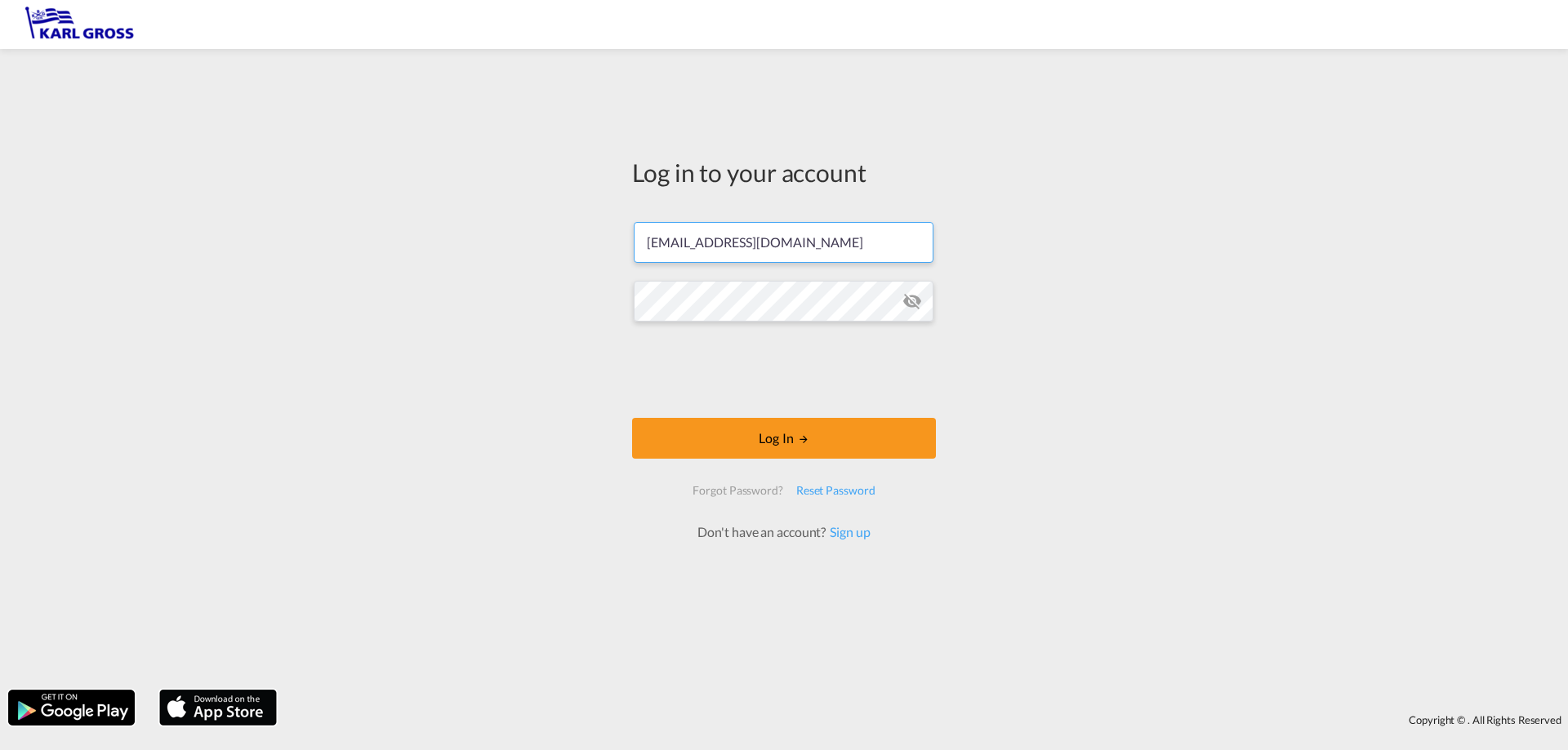
drag, startPoint x: 706, startPoint y: 275, endPoint x: 694, endPoint y: 275, distance: 12.0
click at [694, 275] on form "[EMAIL_ADDRESS][DOMAIN_NAME] Log In Forgot Password? Reset Password Don't have …" at bounding box center [784, 374] width 304 height 337
drag, startPoint x: 717, startPoint y: 248, endPoint x: 428, endPoint y: 235, distance: 289.3
click at [428, 235] on div "Log in to your account [EMAIL_ADDRESS][DOMAIN_NAME] Log In Forgot Password? Res…" at bounding box center [784, 370] width 1568 height 624
click at [598, 299] on div "Log in to your account s.negoita@karlgross.de Log In Forgot Password? Reset Pas…" at bounding box center [784, 370] width 1568 height 624
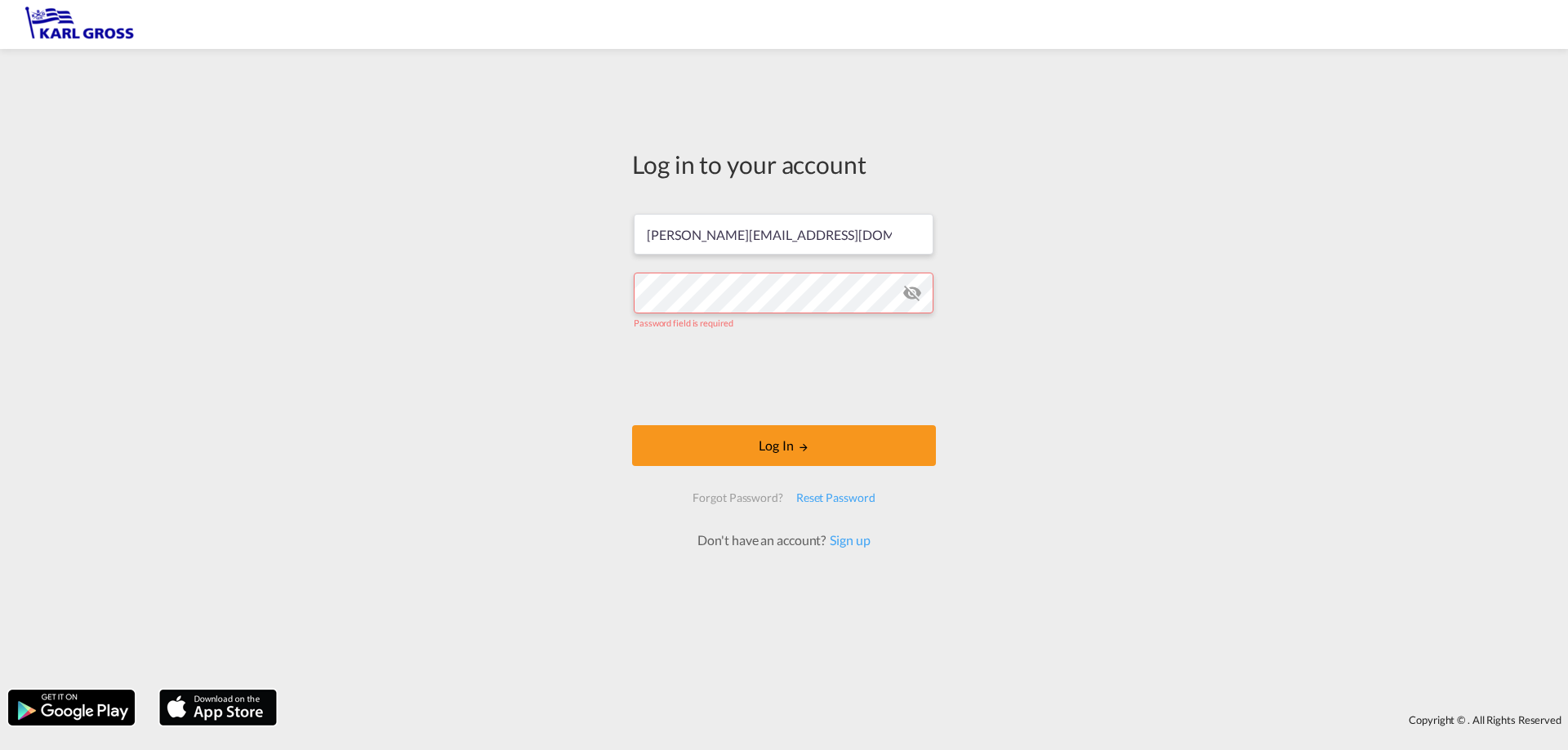
click at [914, 292] on md-icon "icon-eye-off" at bounding box center [912, 293] width 19 height 19
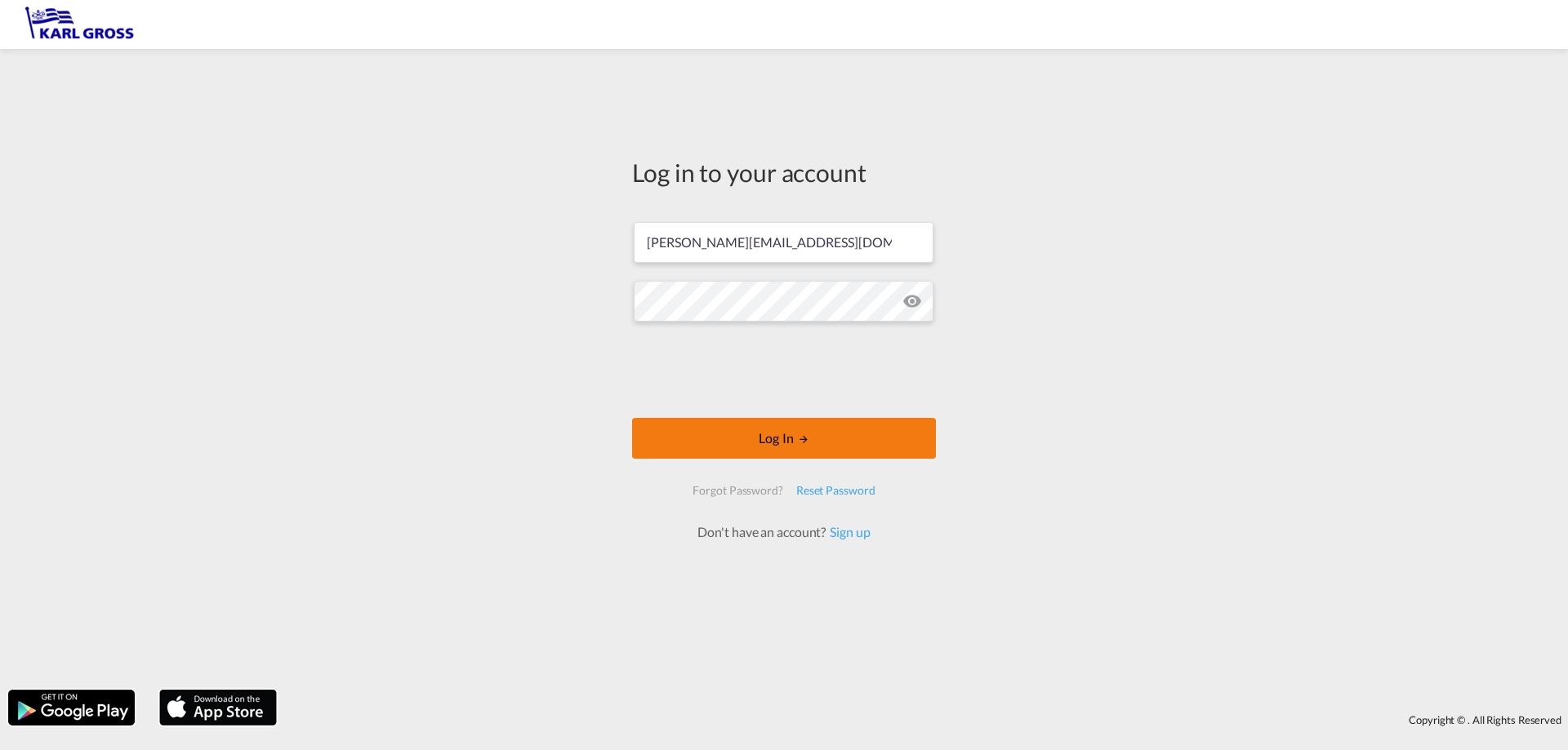
click at [812, 436] on button "Log In" at bounding box center [784, 438] width 304 height 41
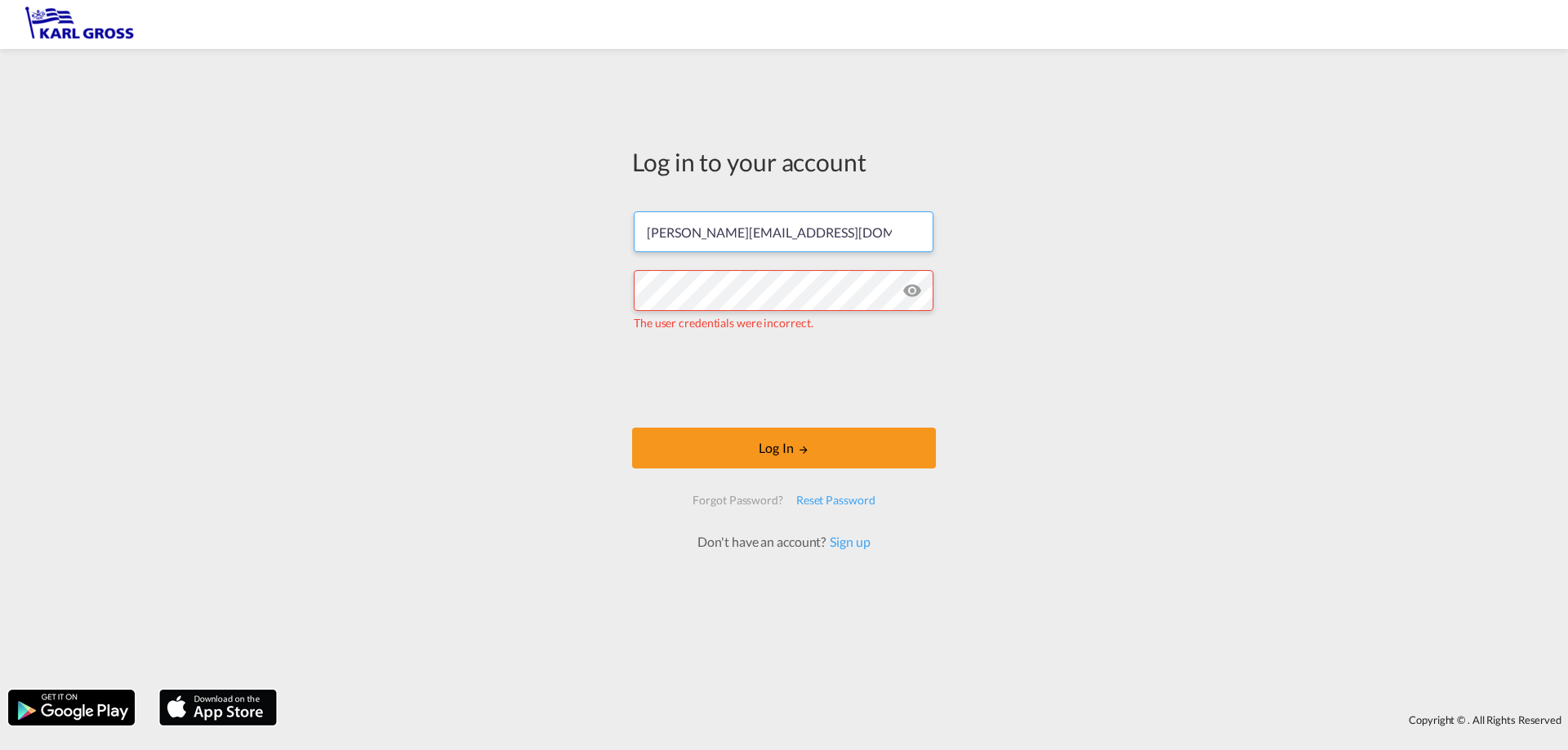
drag, startPoint x: 698, startPoint y: 235, endPoint x: 612, endPoint y: 235, distance: 86.0
click at [612, 235] on div "Log in to your account s.negoita@karlgross.de The user credentials were incorre…" at bounding box center [784, 370] width 1568 height 624
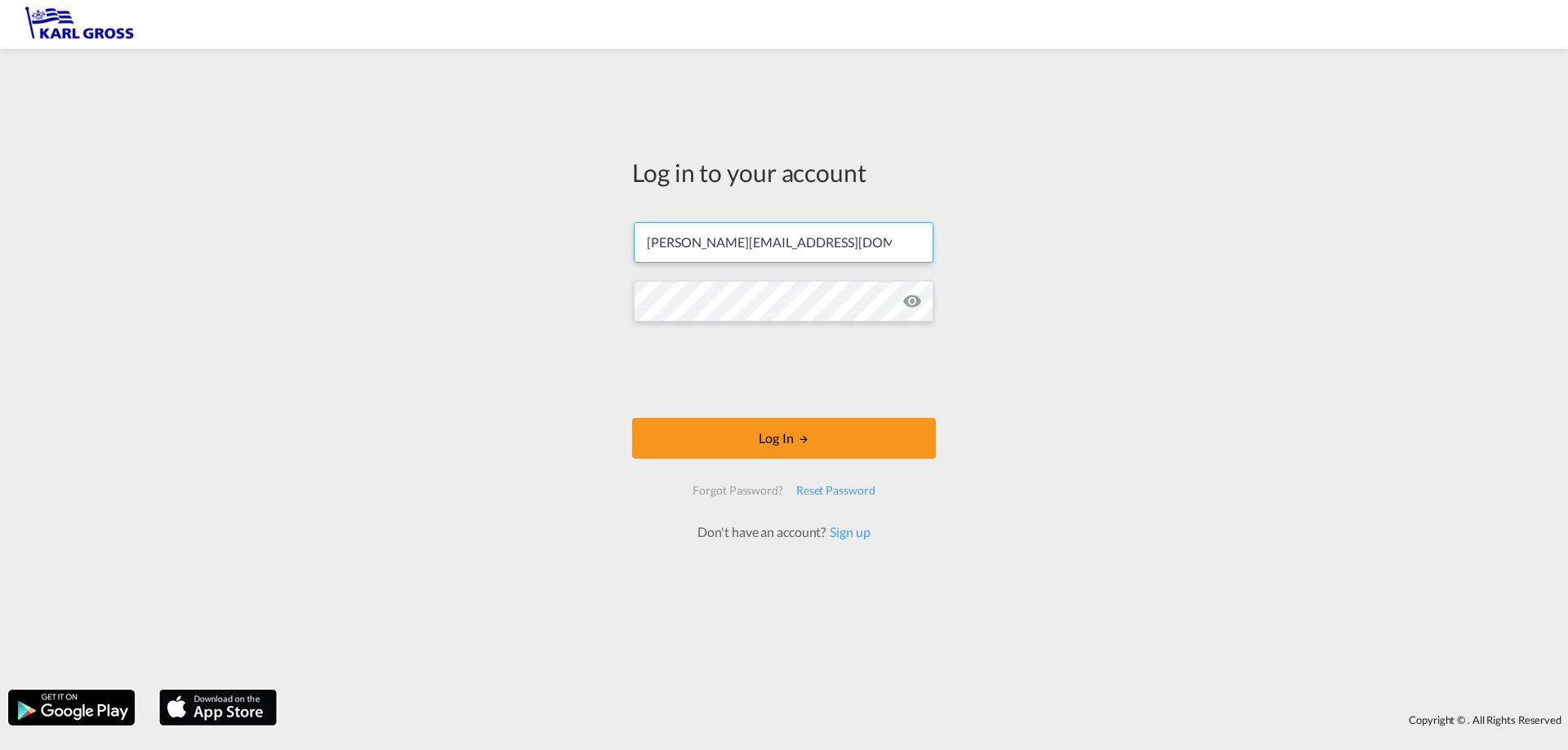
type input "[PERSON_NAME][EMAIL_ADDRESS][DOMAIN_NAME]"
click at [745, 435] on button "Log In" at bounding box center [784, 438] width 304 height 41
click at [729, 440] on button "Log In" at bounding box center [784, 438] width 304 height 41
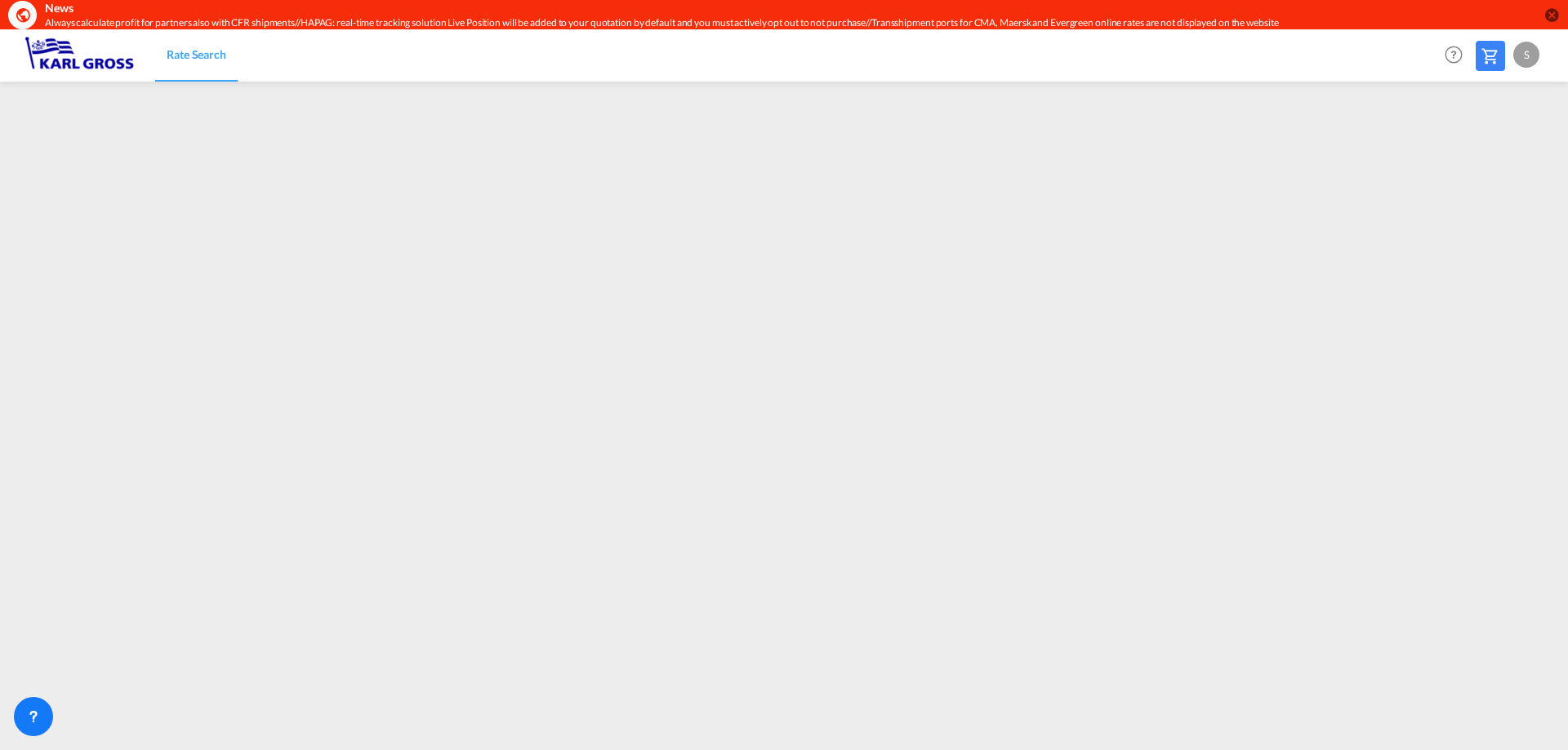
click at [1538, 58] on div "S" at bounding box center [1527, 55] width 26 height 26
click at [1516, 154] on button "Logout" at bounding box center [1508, 153] width 106 height 32
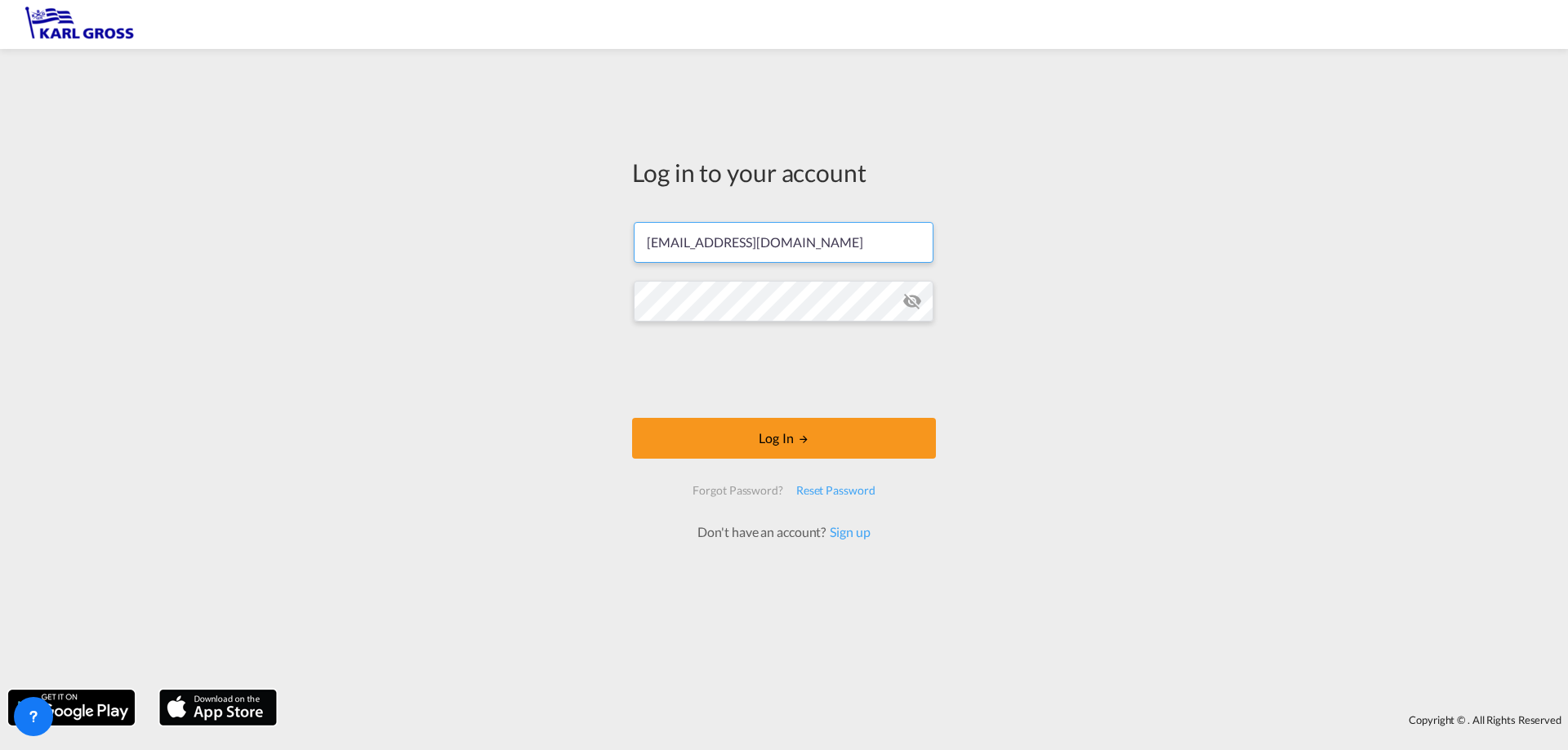
click at [718, 271] on form "[EMAIL_ADDRESS][DOMAIN_NAME] Log In Forgot Password? Reset Password Don't have …" at bounding box center [784, 374] width 304 height 337
drag, startPoint x: 718, startPoint y: 241, endPoint x: 533, endPoint y: 239, distance: 185.0
click at [536, 239] on div "Log in to your account [EMAIL_ADDRESS][DOMAIN_NAME] Log In Forgot Password? Res…" at bounding box center [784, 370] width 1568 height 624
type input "[PERSON_NAME][EMAIL_ADDRESS][DOMAIN_NAME]"
click at [917, 294] on md-icon "icon-eye-off" at bounding box center [912, 301] width 19 height 19
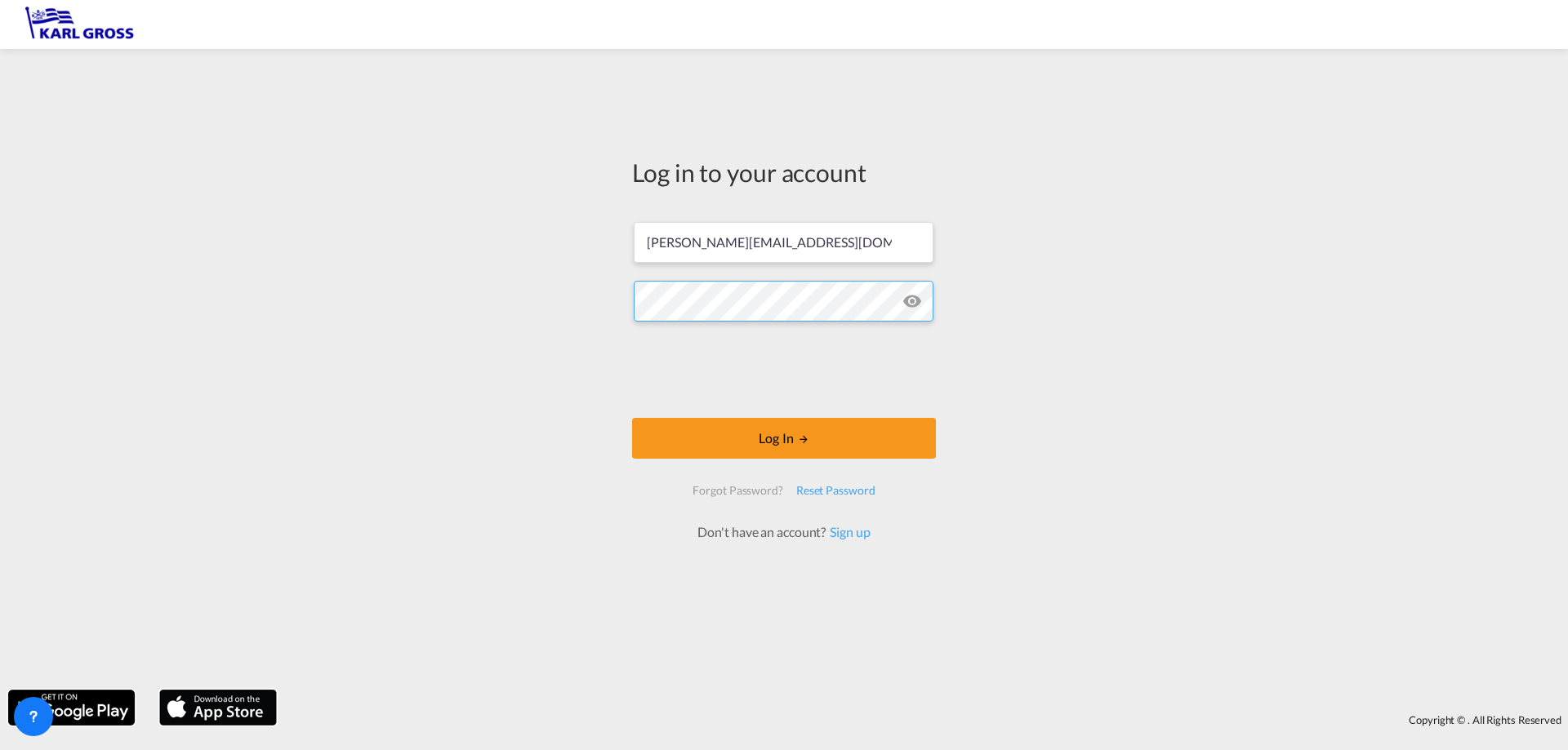
click at [551, 292] on div "Log in to your account s.negoita@karlgross.de Log In Forgot Password? Reset Pas…" at bounding box center [784, 370] width 1568 height 624
click at [839, 440] on button "Log In" at bounding box center [784, 438] width 304 height 41
click at [785, 437] on button "Log In" at bounding box center [784, 438] width 304 height 41
click at [753, 437] on button "Log In" at bounding box center [784, 438] width 304 height 41
click at [754, 433] on button "Log In" at bounding box center [784, 438] width 304 height 41
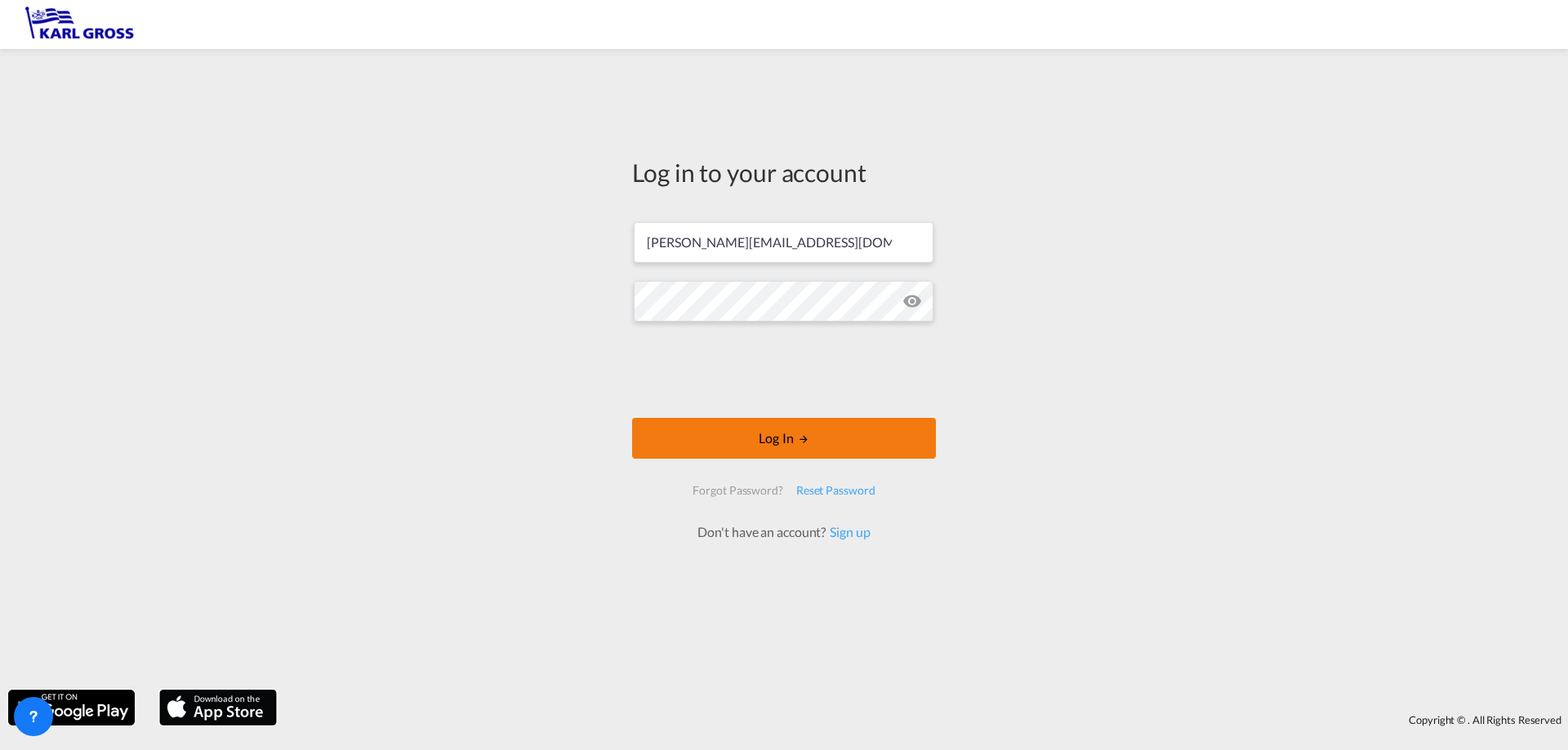
click at [754, 433] on button "Log In" at bounding box center [784, 438] width 304 height 41
click at [729, 434] on button "Log In" at bounding box center [784, 438] width 304 height 41
click at [780, 436] on button "Log In" at bounding box center [784, 438] width 304 height 41
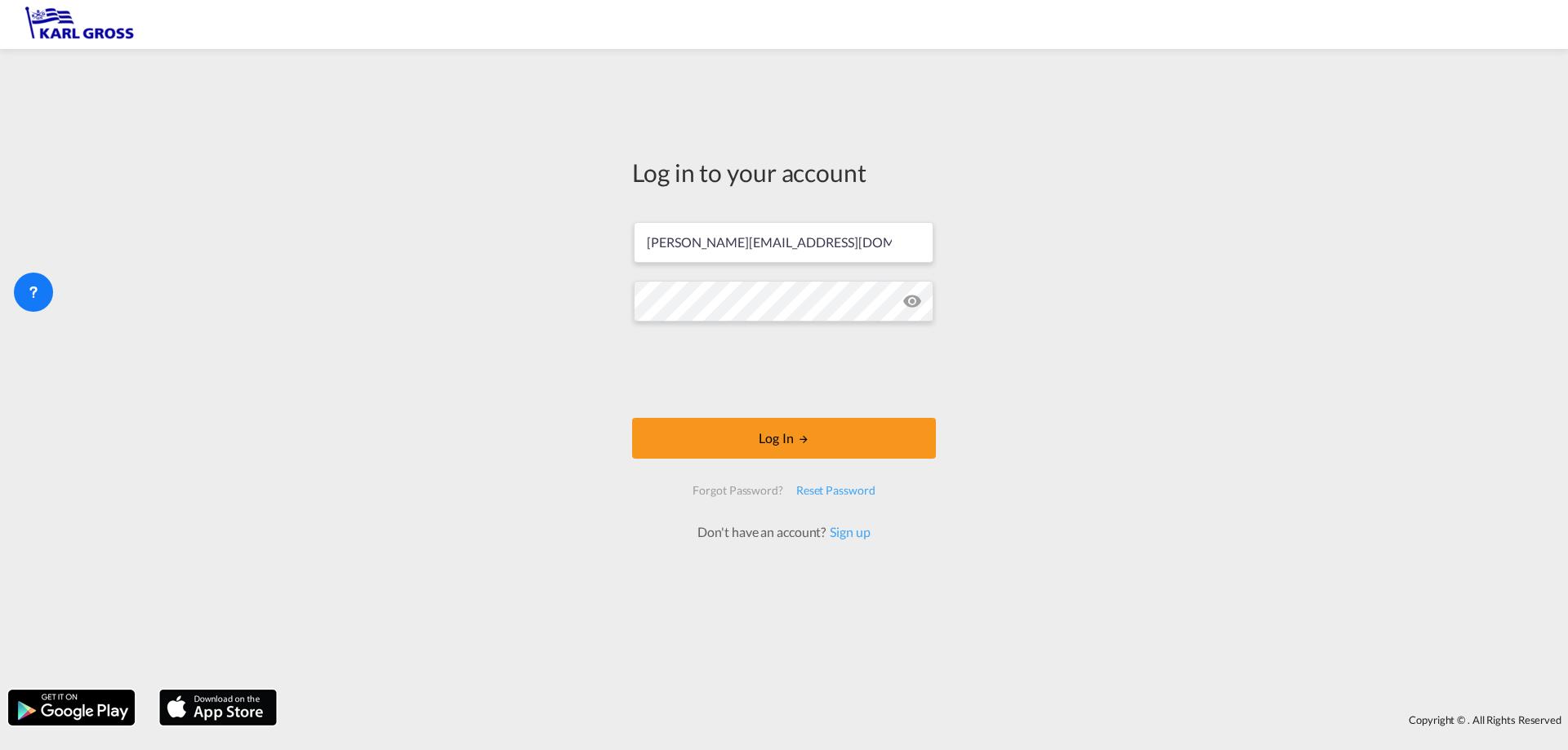
click at [371, 313] on div "Log in to your account s.negoita@karlgross.de Log In Forgot Password? Reset Pas…" at bounding box center [784, 370] width 1568 height 624
